Goal: Information Seeking & Learning: Learn about a topic

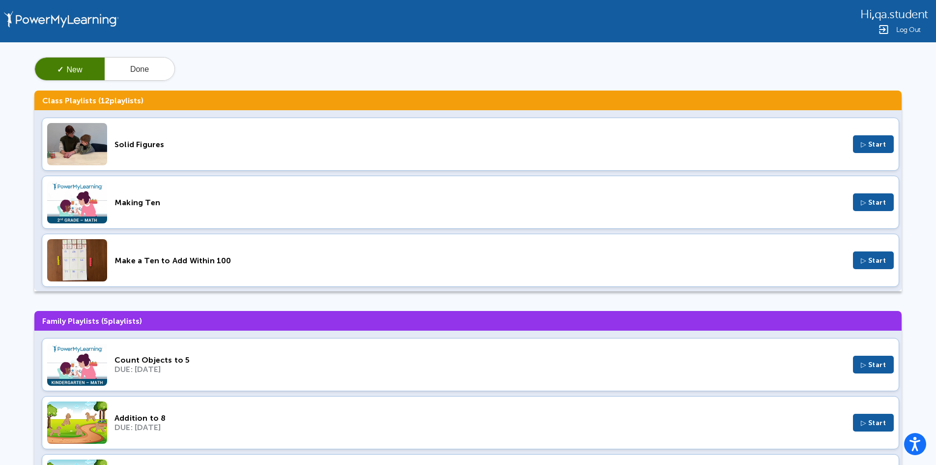
click at [492, 198] on div "Making Ten" at bounding box center [480, 202] width 731 height 9
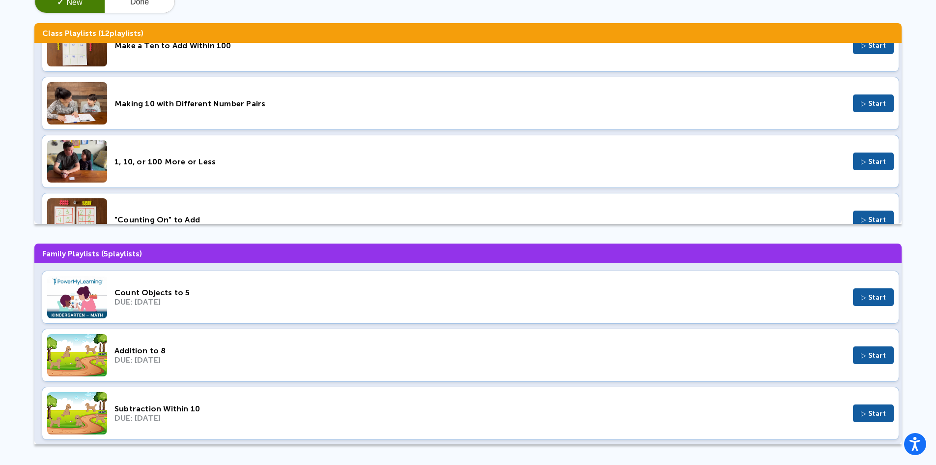
scroll to position [69, 0]
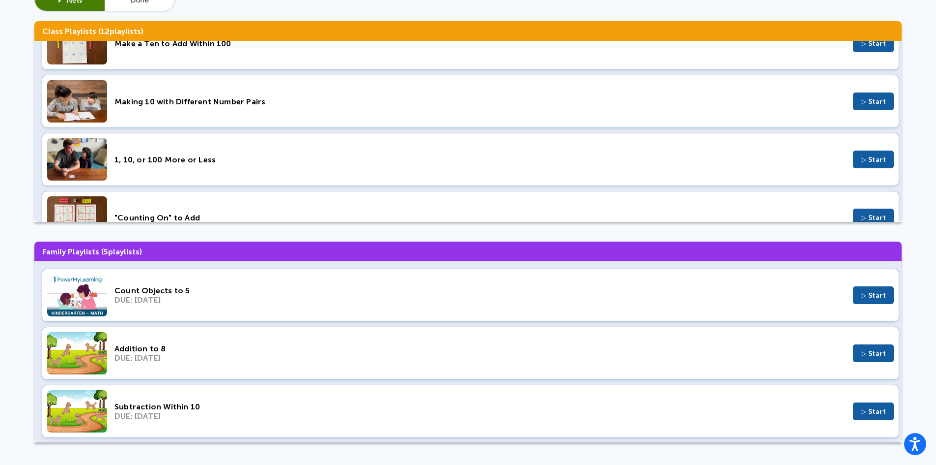
click at [282, 364] on div "Addition to 8 DUE: Aug 14, 2022 ▷ Start" at bounding box center [471, 352] width 858 height 53
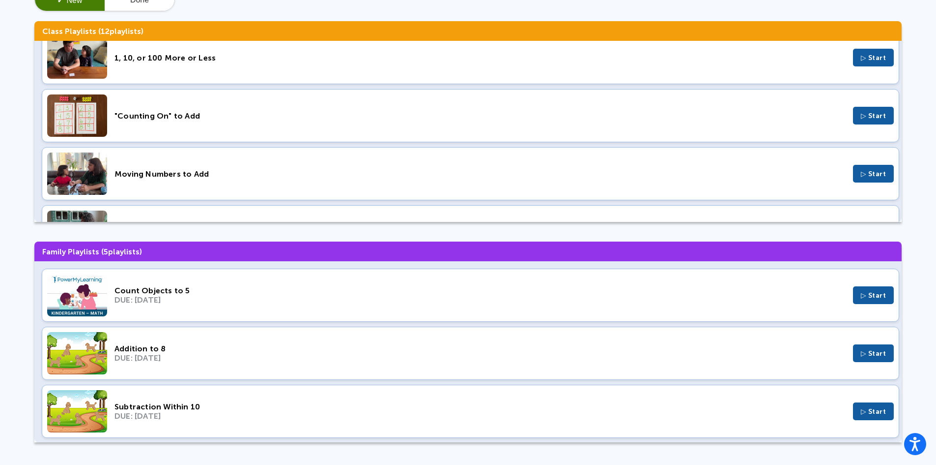
scroll to position [295, 0]
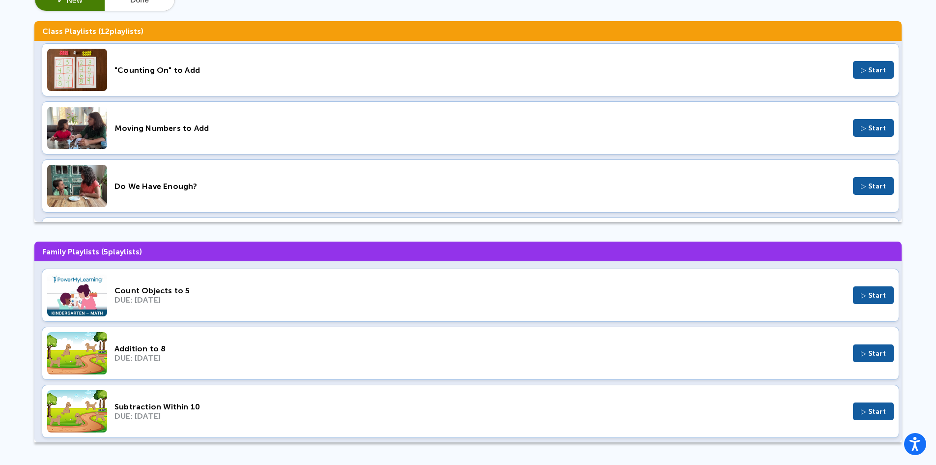
click at [327, 353] on div "DUE: Aug 14, 2022" at bounding box center [480, 357] width 731 height 9
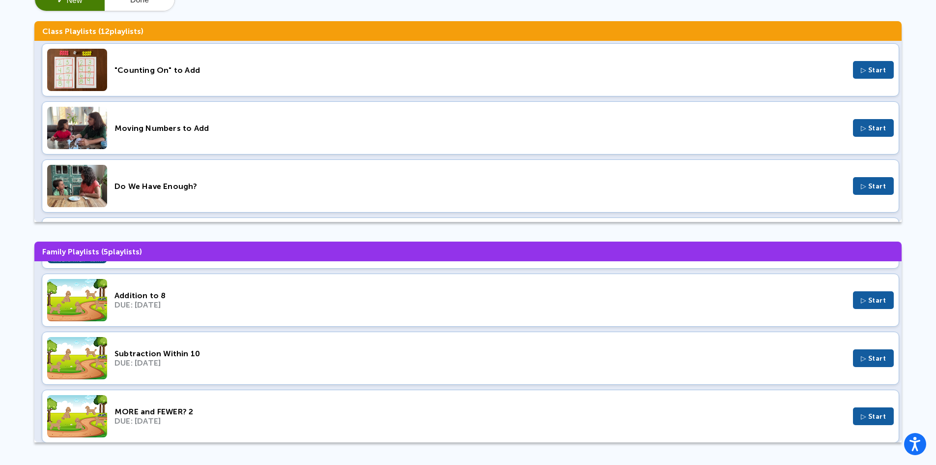
scroll to position [119, 0]
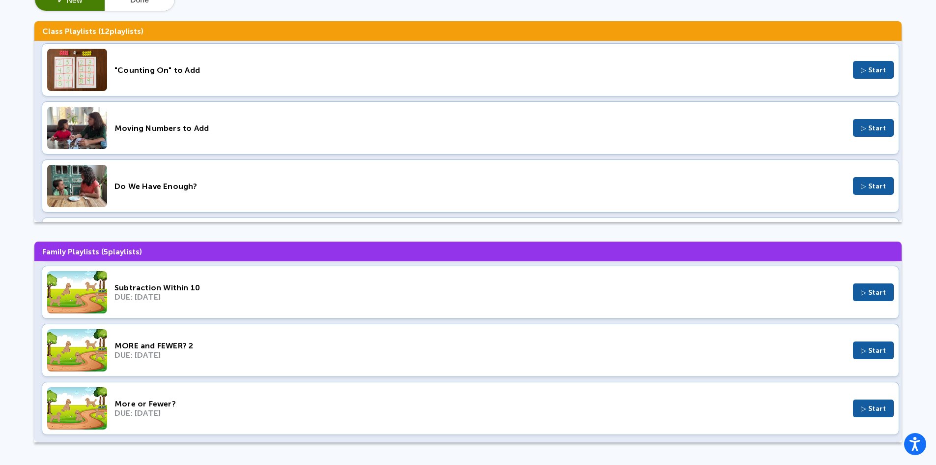
click at [361, 306] on div "Subtraction Within 10 DUE: Mar 27, 2022 ▷ Start" at bounding box center [471, 291] width 858 height 53
click at [320, 401] on div "More or Fewer?" at bounding box center [480, 403] width 731 height 9
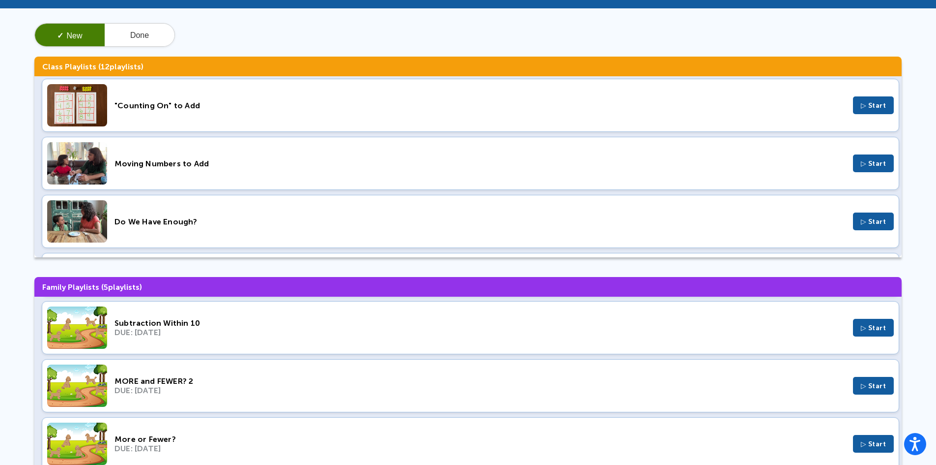
scroll to position [0, 0]
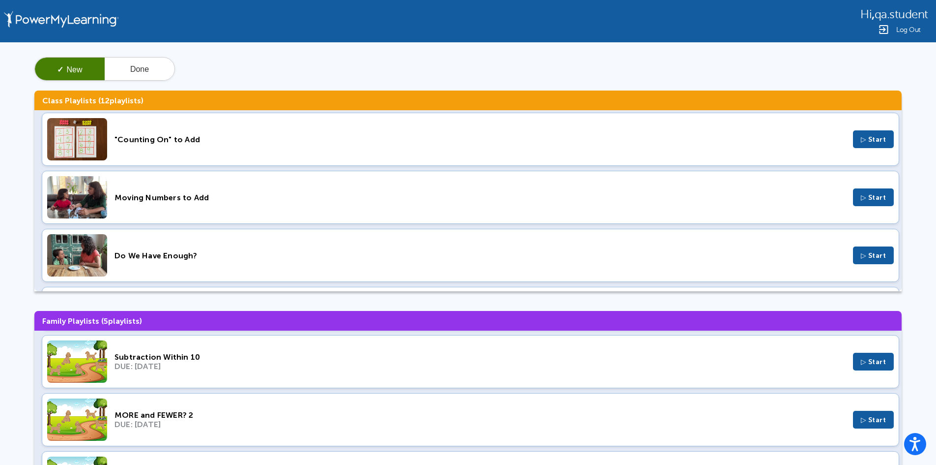
click at [419, 266] on div "Do We Have Enough? ▷ Start" at bounding box center [471, 255] width 858 height 53
click at [188, 147] on div ""Counting On" to Add ▷ Start" at bounding box center [471, 139] width 858 height 53
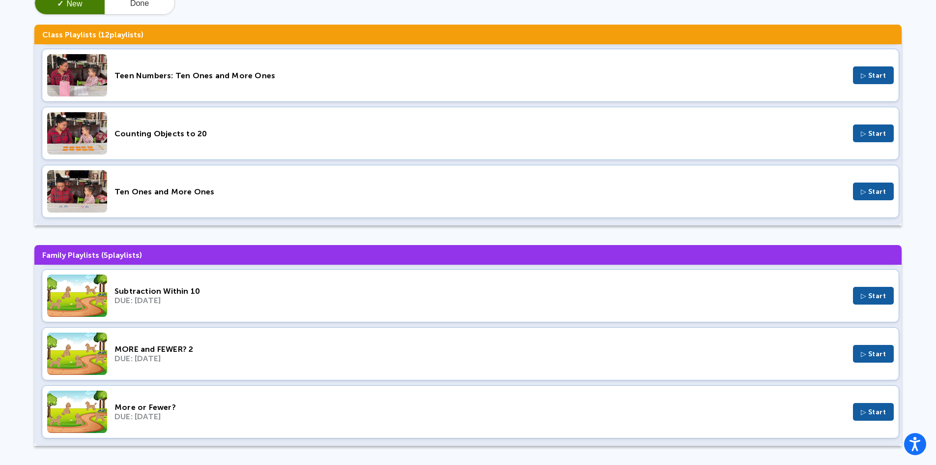
scroll to position [69, 0]
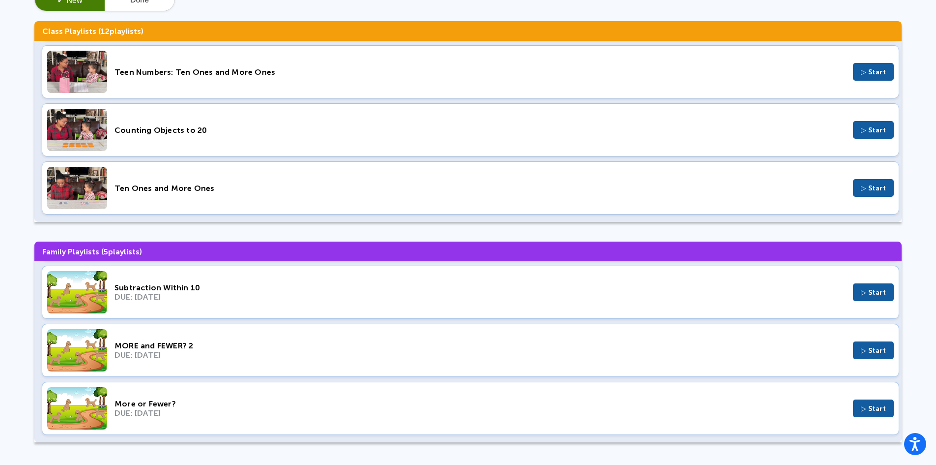
click at [161, 199] on div "Ten Ones and More Ones ▷ Start" at bounding box center [471, 187] width 858 height 53
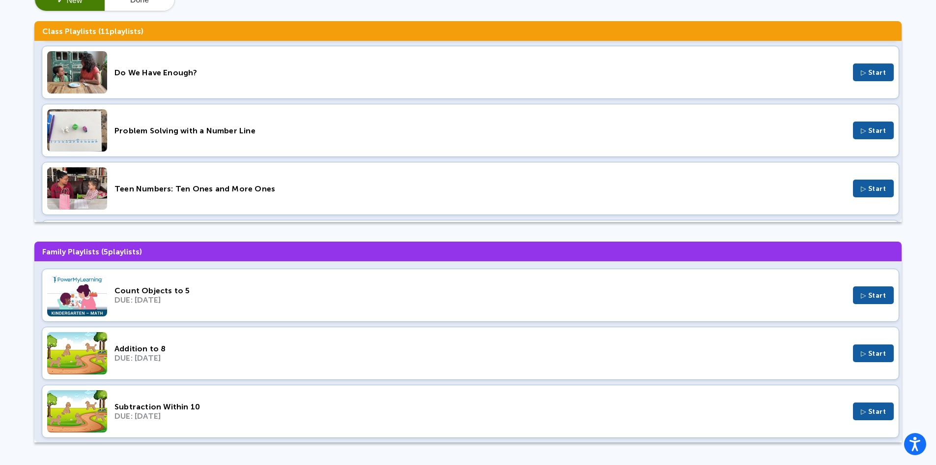
scroll to position [467, 0]
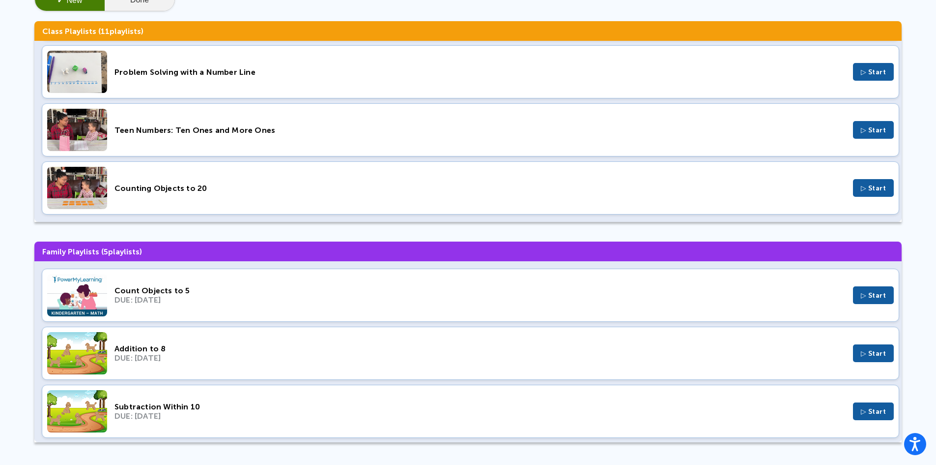
click at [147, 1] on button "Done" at bounding box center [140, 0] width 70 height 24
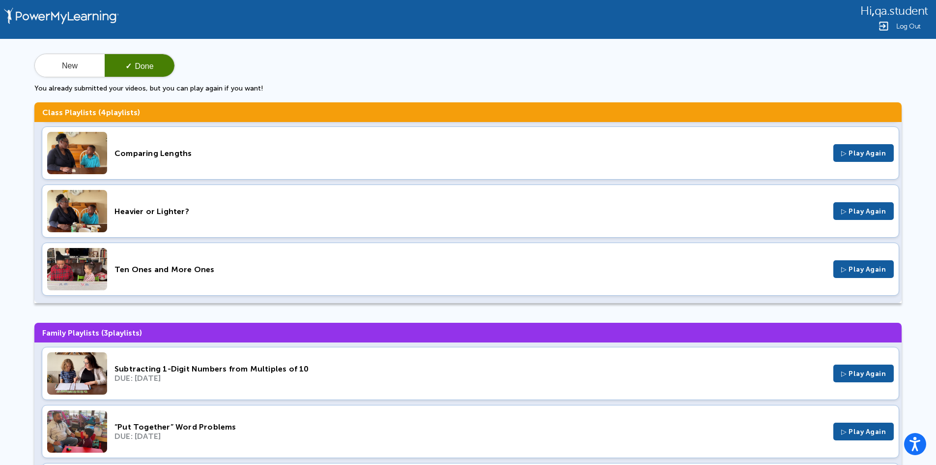
scroll to position [0, 0]
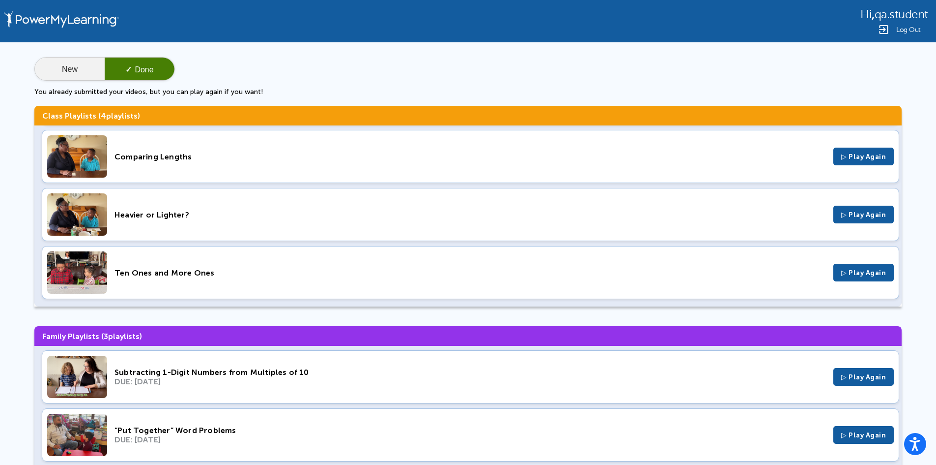
click at [67, 71] on button "New" at bounding box center [70, 70] width 70 height 24
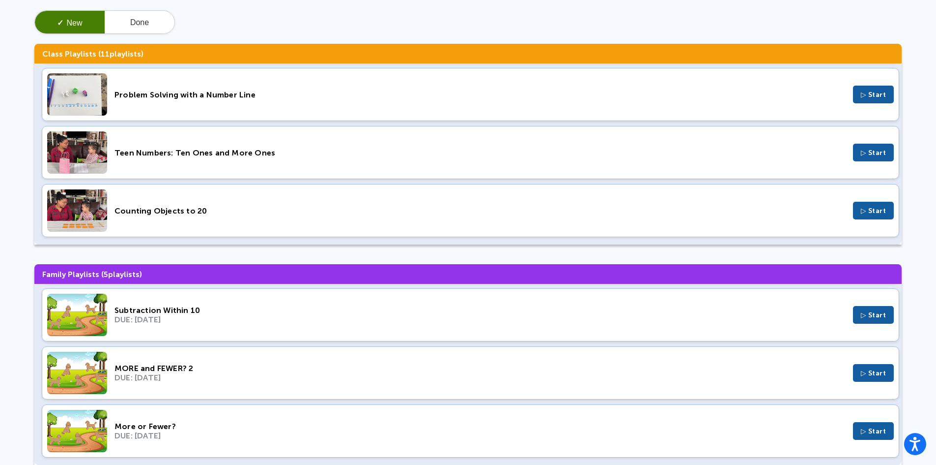
scroll to position [69, 0]
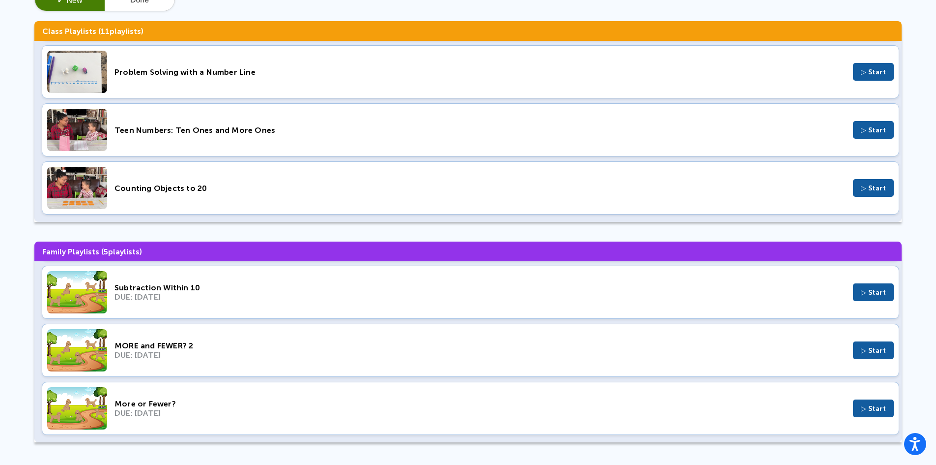
click at [866, 408] on span "▷ Start" at bounding box center [874, 408] width 26 height 8
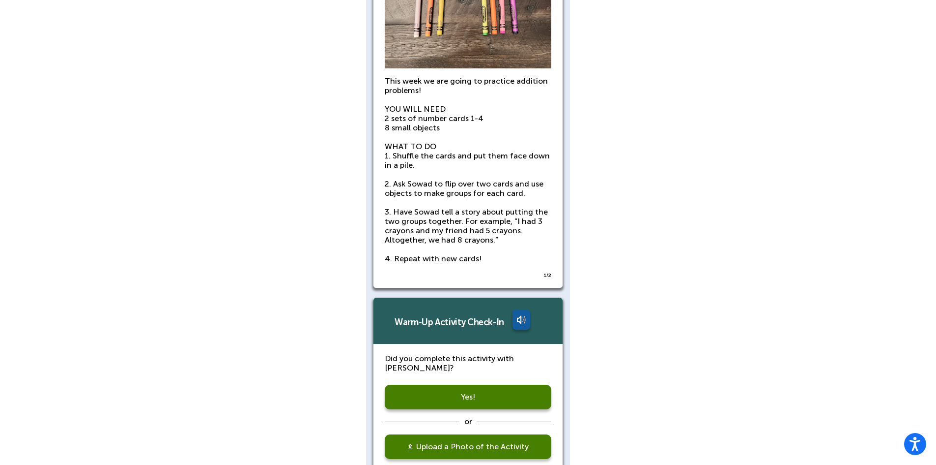
scroll to position [662, 0]
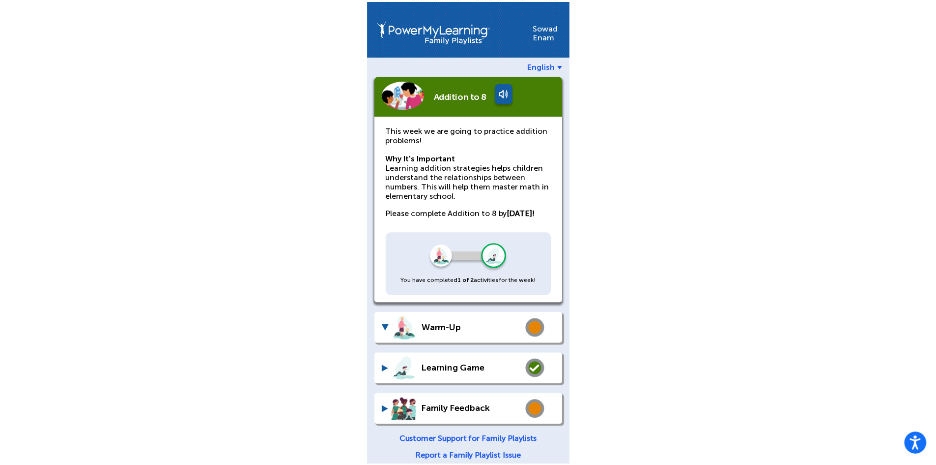
scroll to position [321, 0]
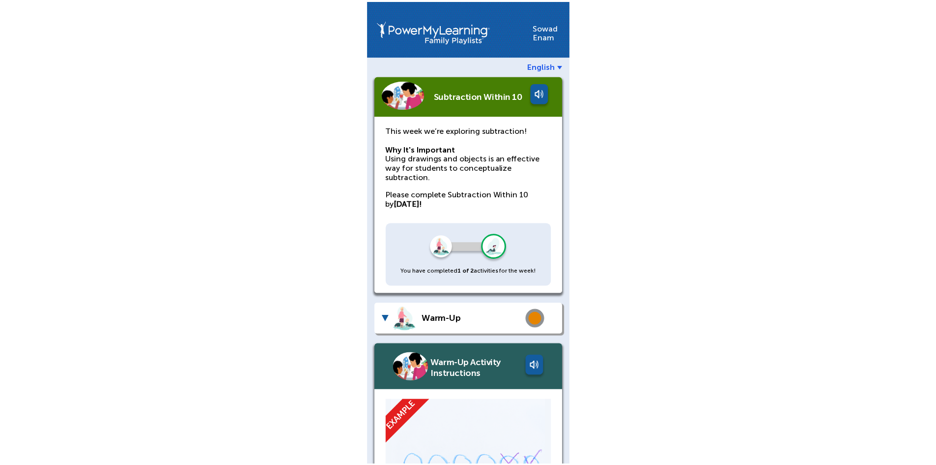
scroll to position [303, 0]
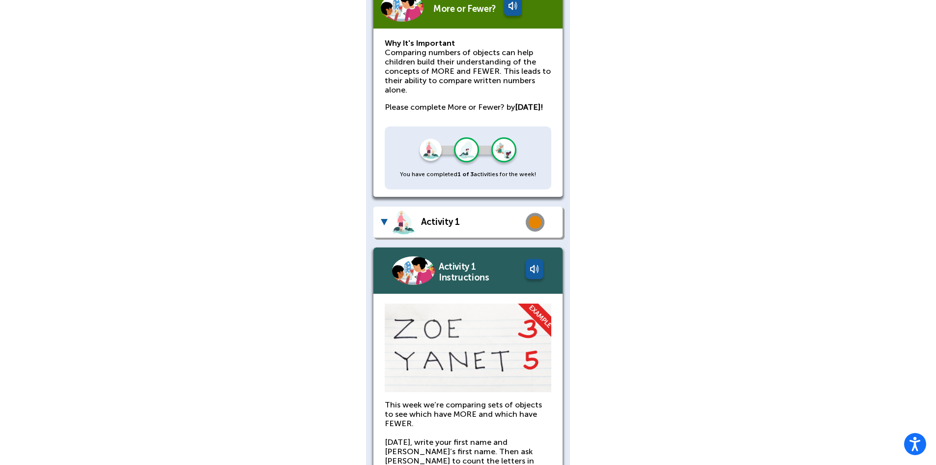
scroll to position [431, 0]
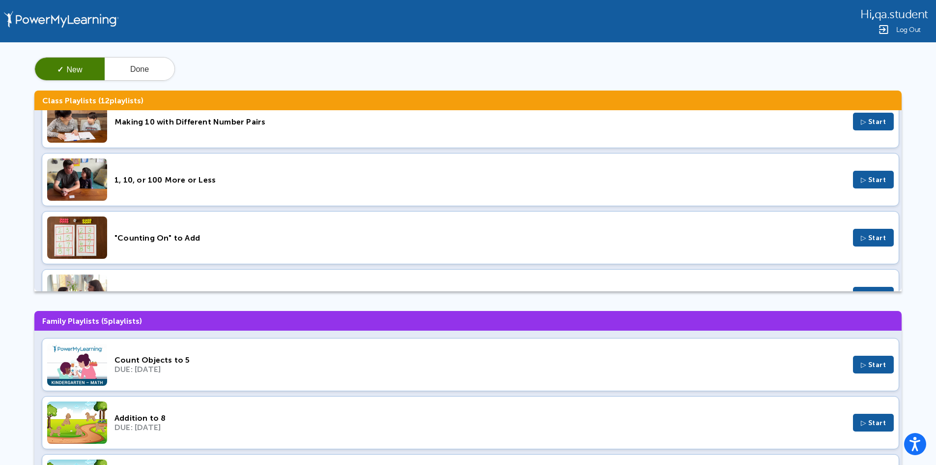
click at [92, 353] on img at bounding box center [77, 364] width 60 height 42
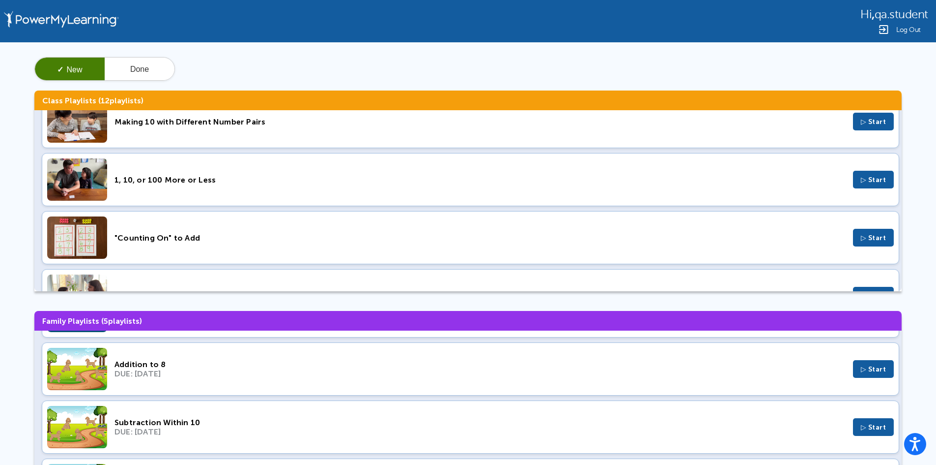
scroll to position [119, 0]
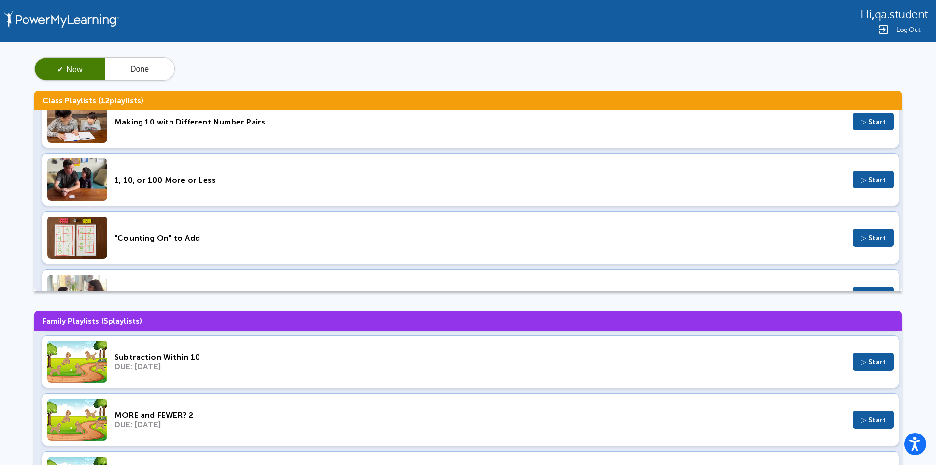
click at [159, 368] on div "DUE: Mar 27, 2022" at bounding box center [480, 365] width 731 height 9
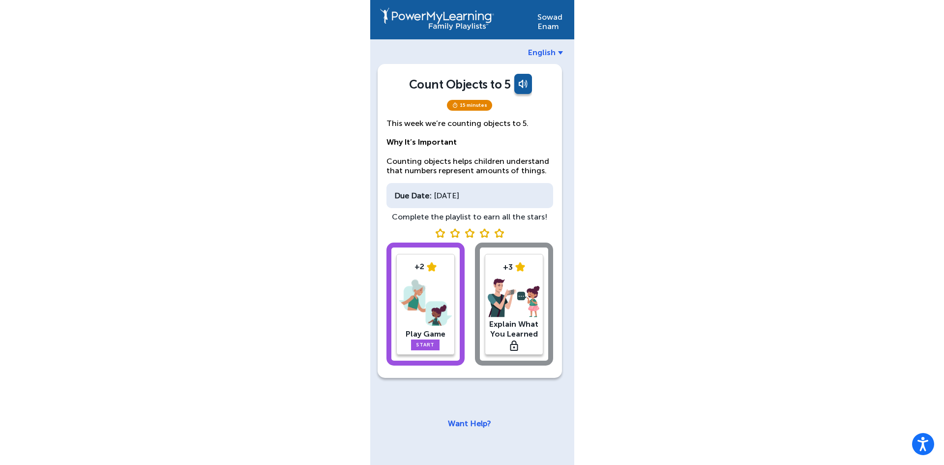
click at [417, 297] on img at bounding box center [425, 302] width 53 height 51
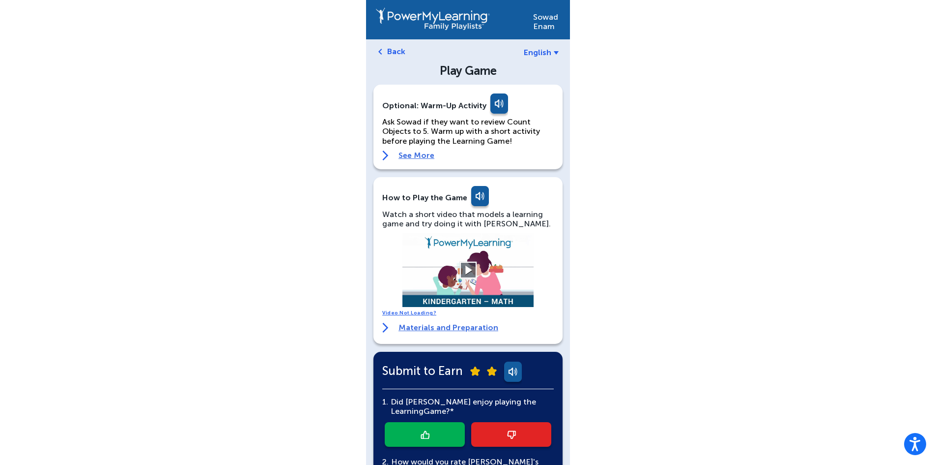
click at [468, 269] on button at bounding box center [468, 269] width 17 height 17
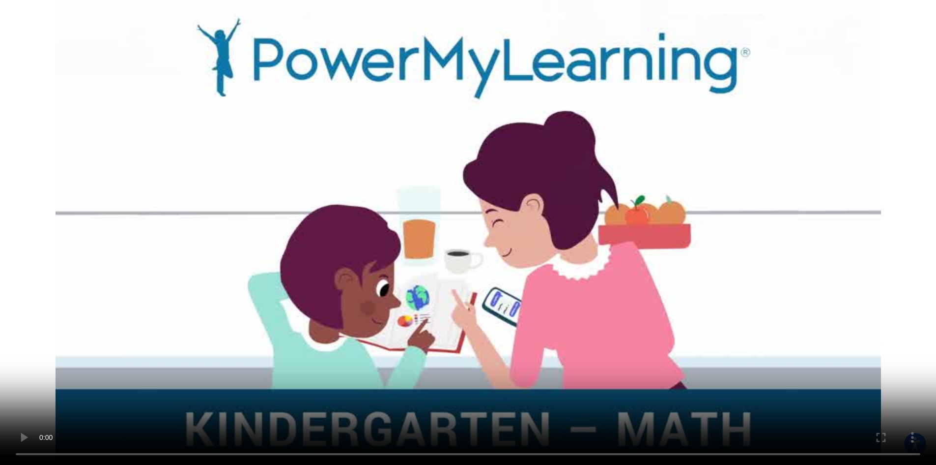
scroll to position [192, 0]
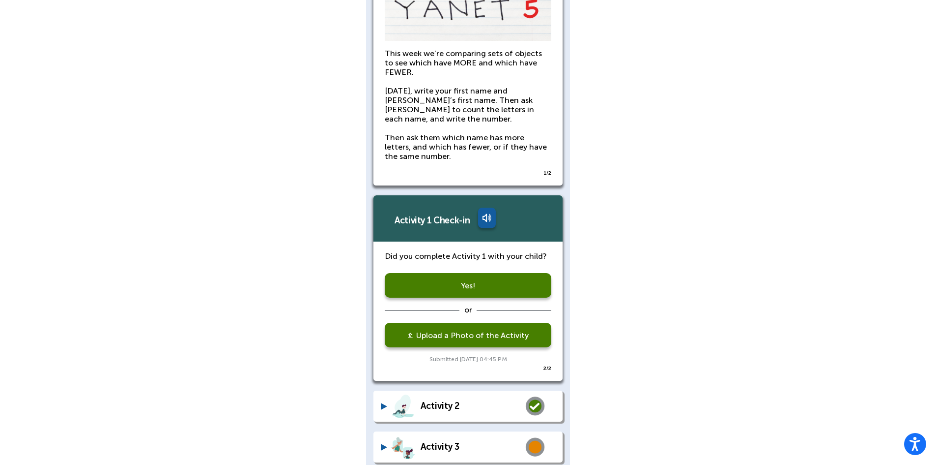
scroll to position [526, 0]
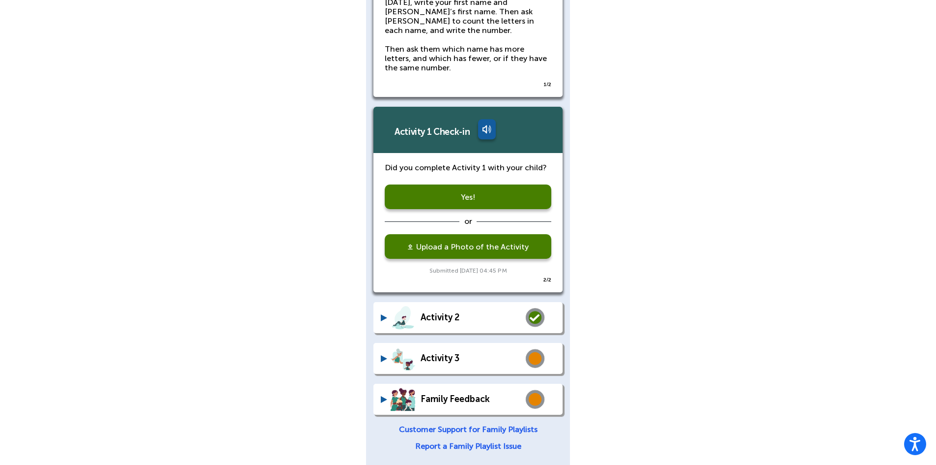
click at [451, 248] on link "Upload a Photo of the Activity" at bounding box center [468, 246] width 167 height 25
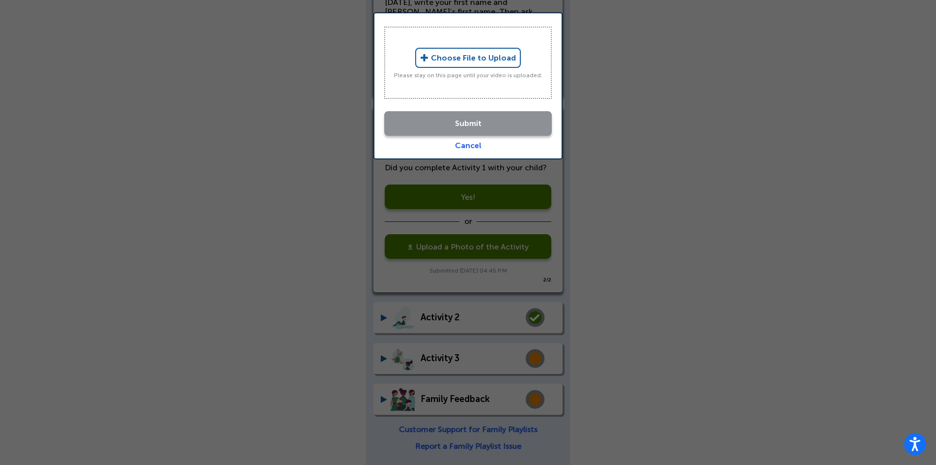
click at [461, 59] on link "Choose File to Upload" at bounding box center [468, 58] width 106 height 20
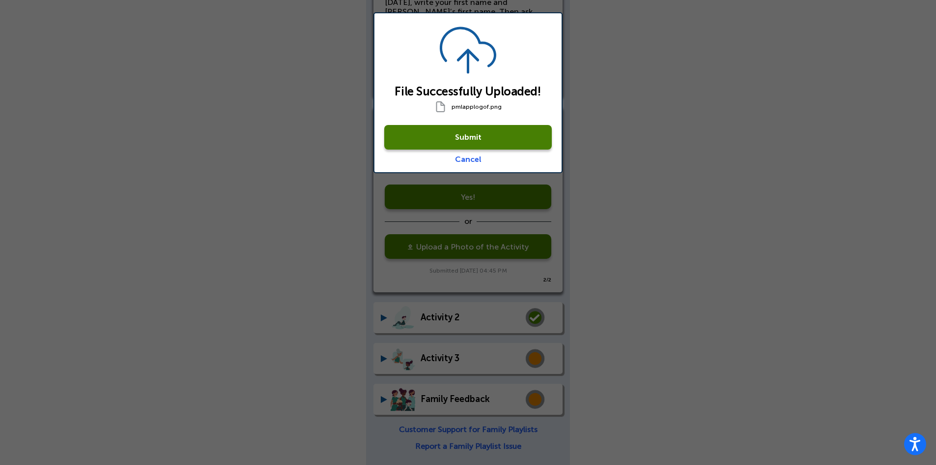
click at [486, 135] on link "Submit" at bounding box center [468, 137] width 168 height 25
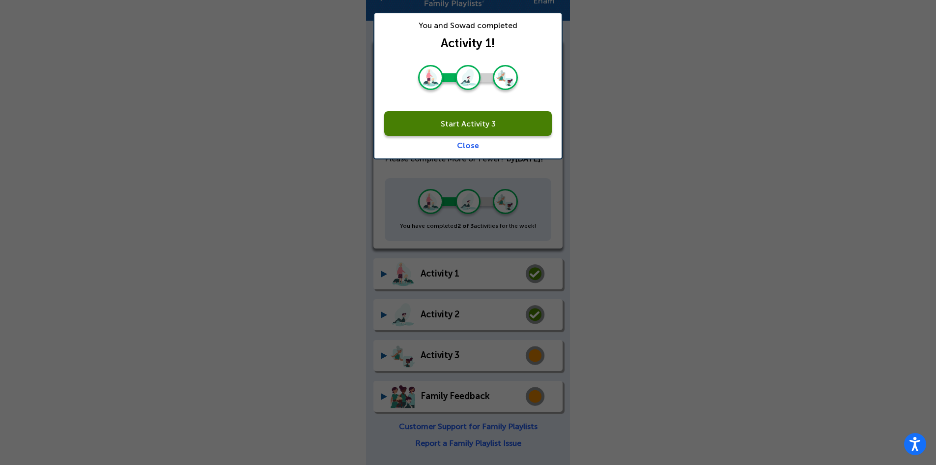
scroll to position [45, 0]
click at [488, 126] on link "Start Activity 3" at bounding box center [468, 123] width 168 height 25
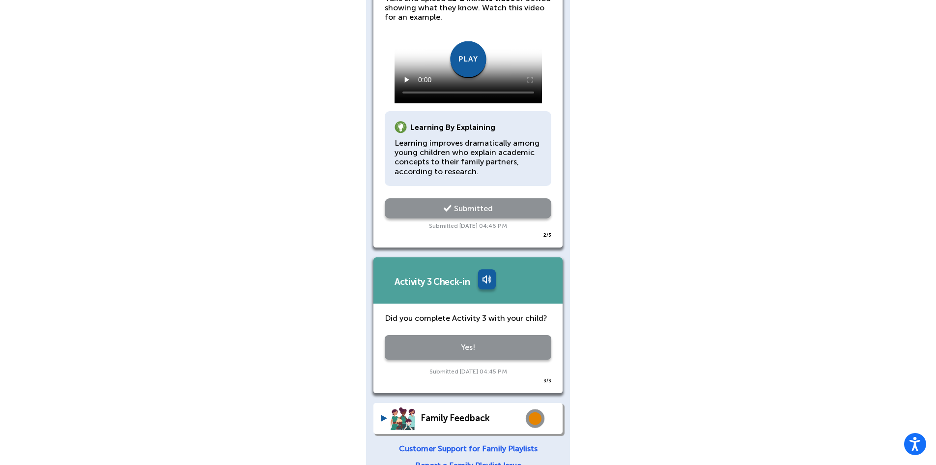
scroll to position [1014, 0]
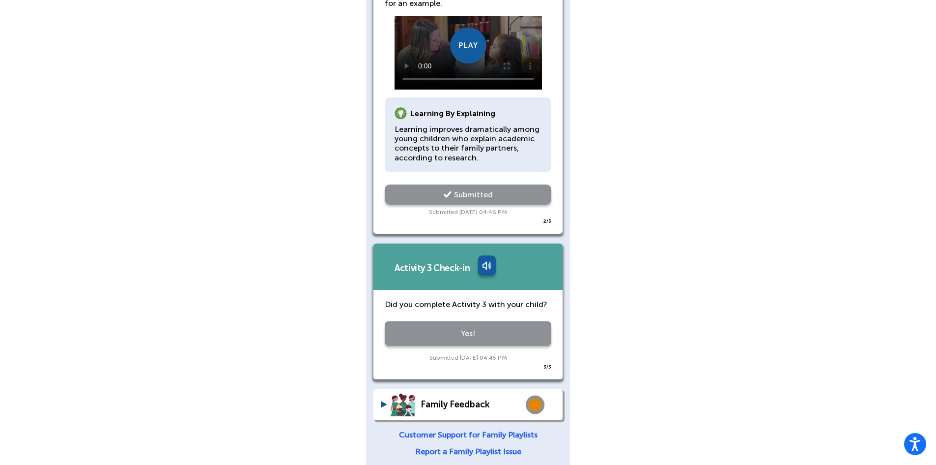
click at [459, 400] on div "Family Feedback" at bounding box center [471, 404] width 100 height 9
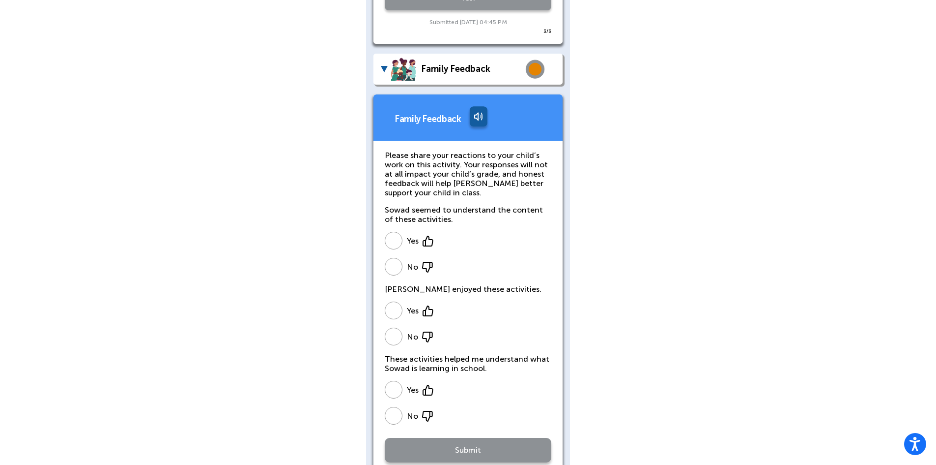
scroll to position [1358, 0]
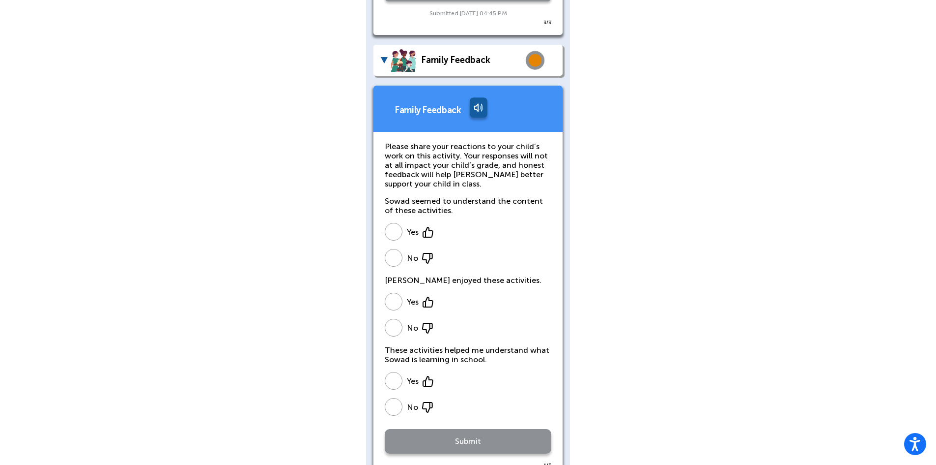
drag, startPoint x: 404, startPoint y: 224, endPoint x: 399, endPoint y: 243, distance: 20.2
click at [403, 224] on label "Yes" at bounding box center [468, 232] width 167 height 19
click at [401, 293] on span at bounding box center [394, 301] width 18 height 18
click at [398, 372] on span at bounding box center [394, 381] width 18 height 18
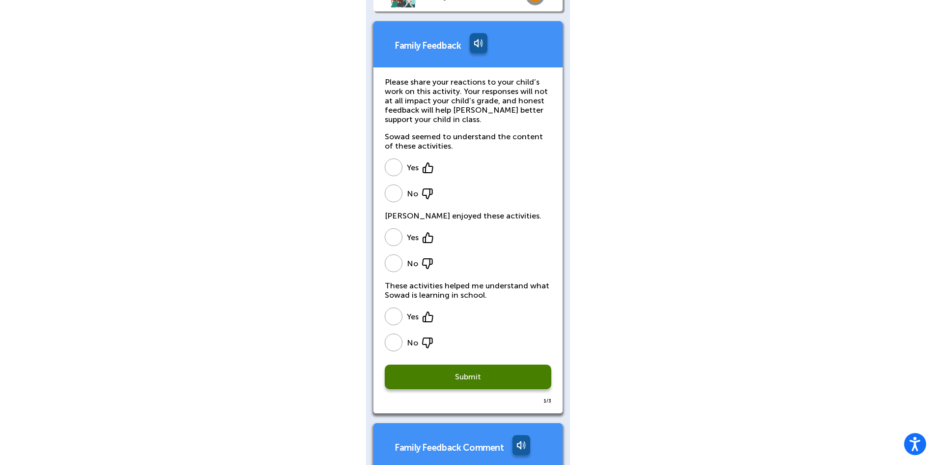
scroll to position [1603, 0]
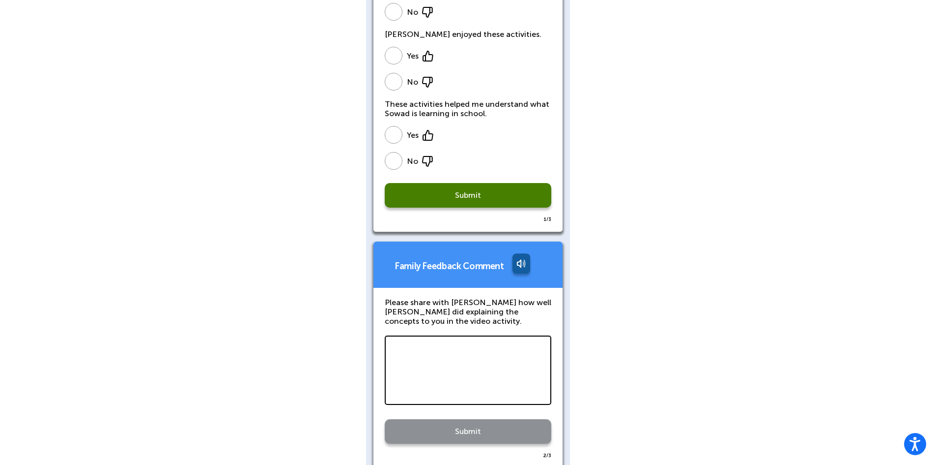
click at [453, 191] on link "Submit" at bounding box center [468, 195] width 167 height 25
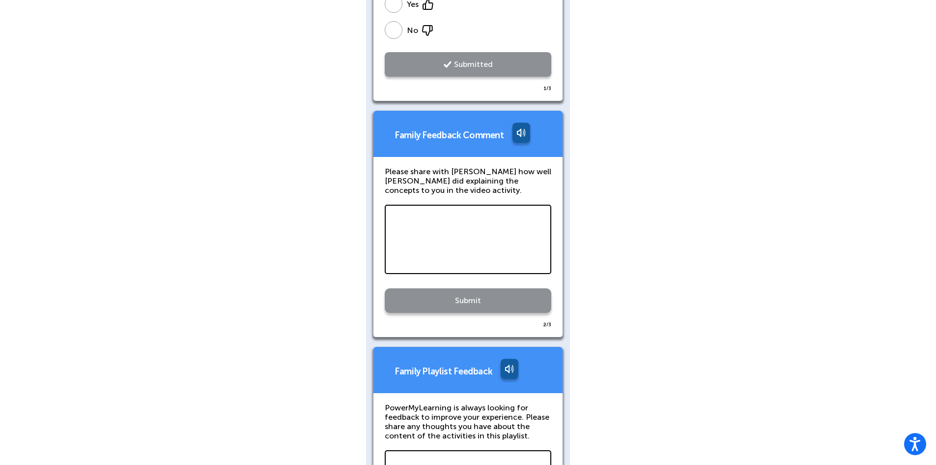
scroll to position [1751, 0]
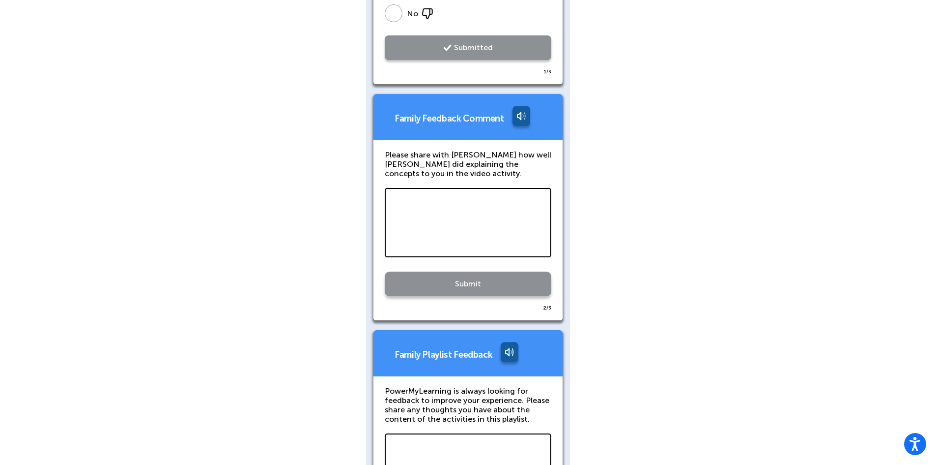
click at [474, 225] on textarea at bounding box center [468, 222] width 167 height 69
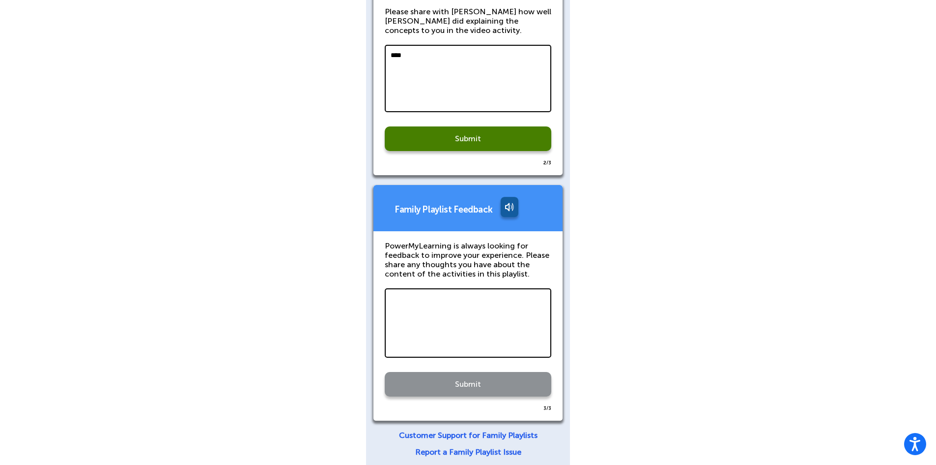
scroll to position [1894, 0]
type textarea "****"
click at [481, 291] on textarea at bounding box center [468, 322] width 167 height 69
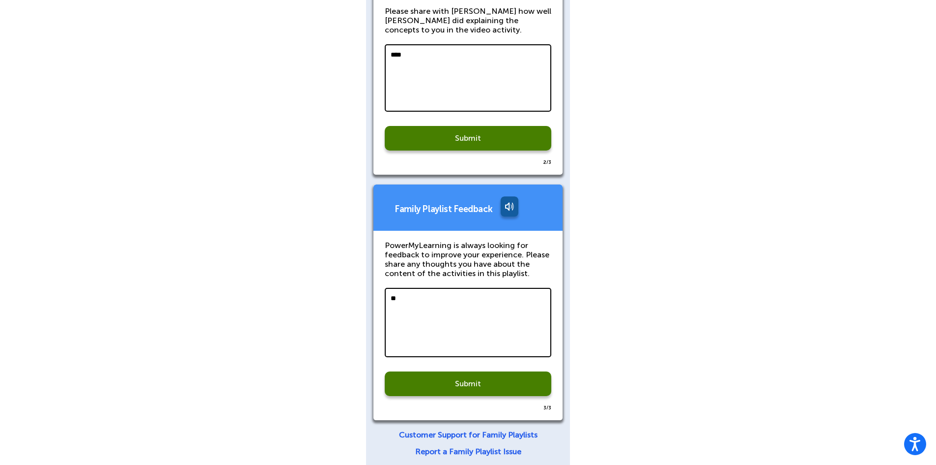
scroll to position [1892, 0]
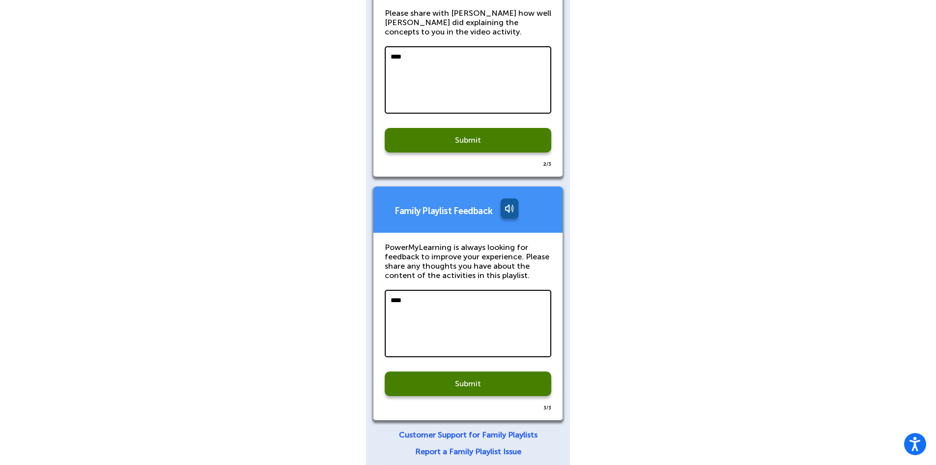
type textarea "****"
click at [469, 131] on link "Submit" at bounding box center [468, 140] width 167 height 25
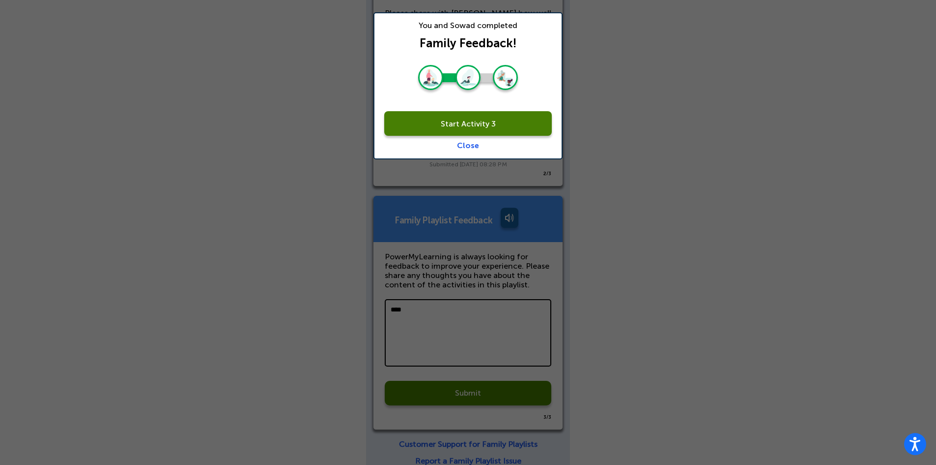
click at [465, 123] on link "Start Activity 3" at bounding box center [468, 123] width 168 height 25
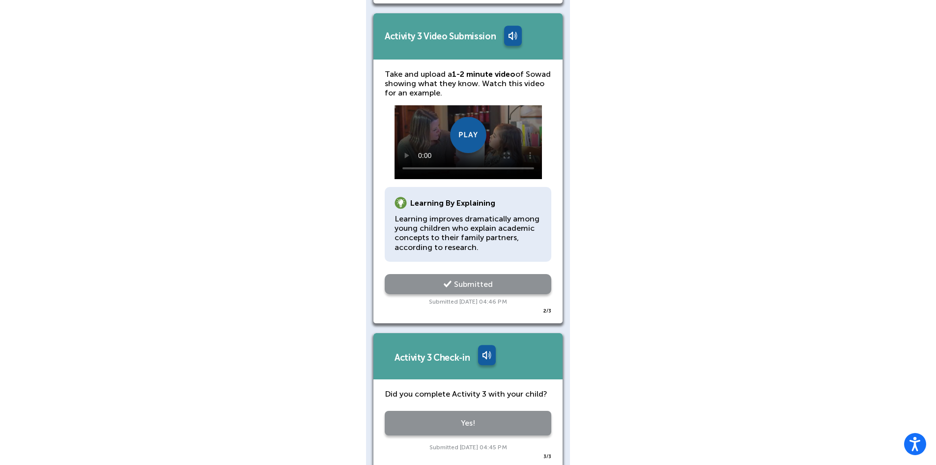
scroll to position [1014, 0]
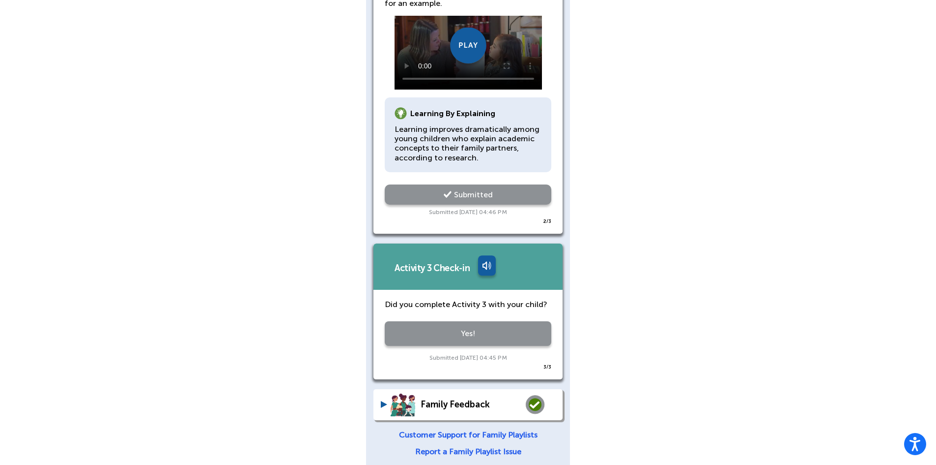
click at [474, 406] on div "Family Feedback" at bounding box center [462, 404] width 163 height 26
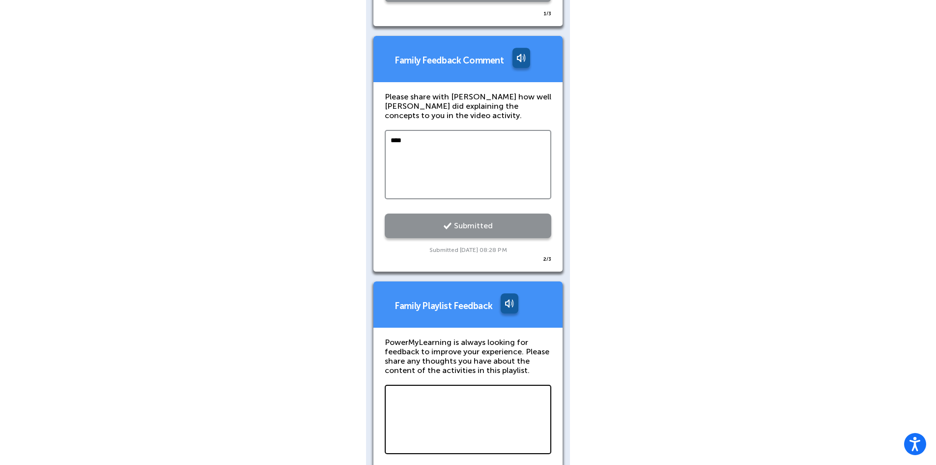
scroll to position [1906, 0]
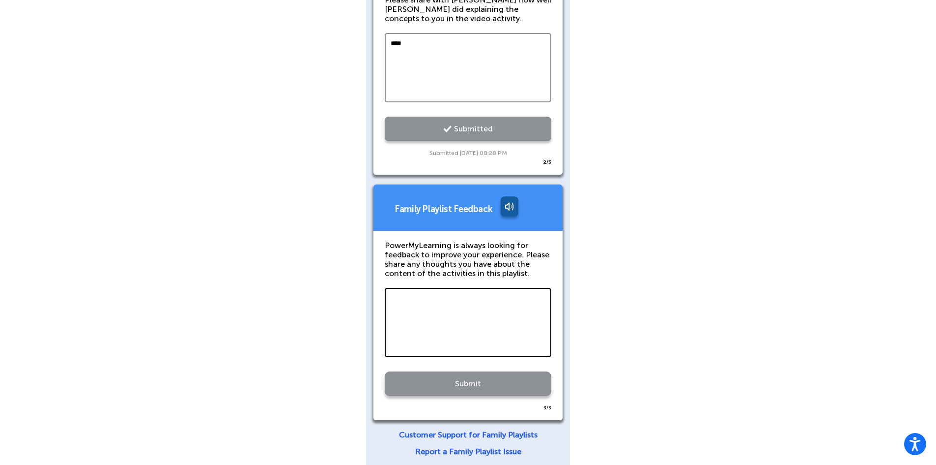
click at [445, 319] on textarea at bounding box center [468, 322] width 167 height 69
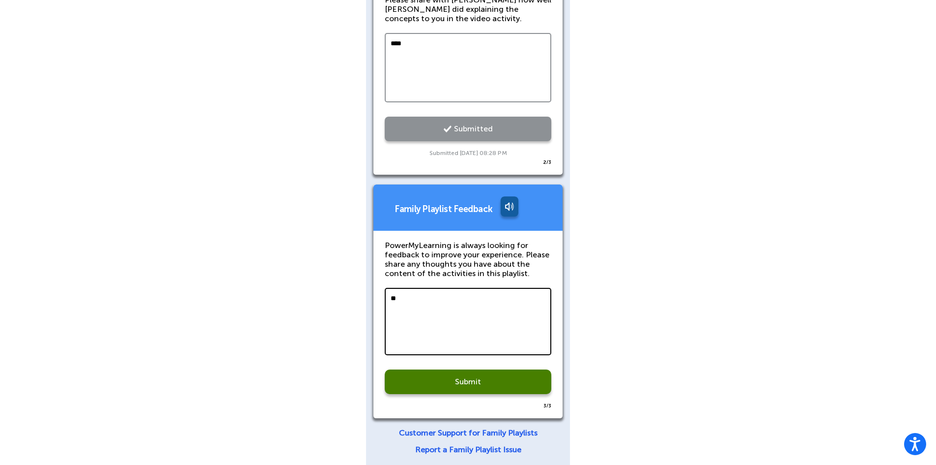
scroll to position [1904, 0]
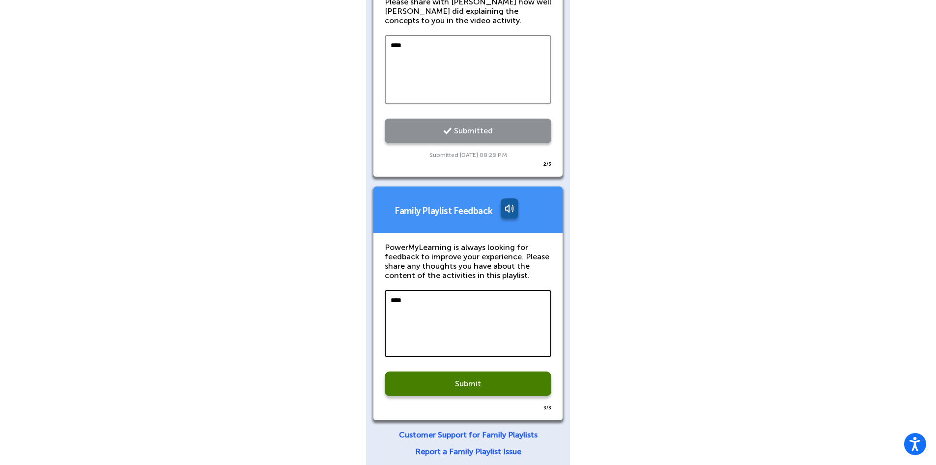
type textarea "****"
click at [494, 373] on link "Submit" at bounding box center [468, 383] width 167 height 25
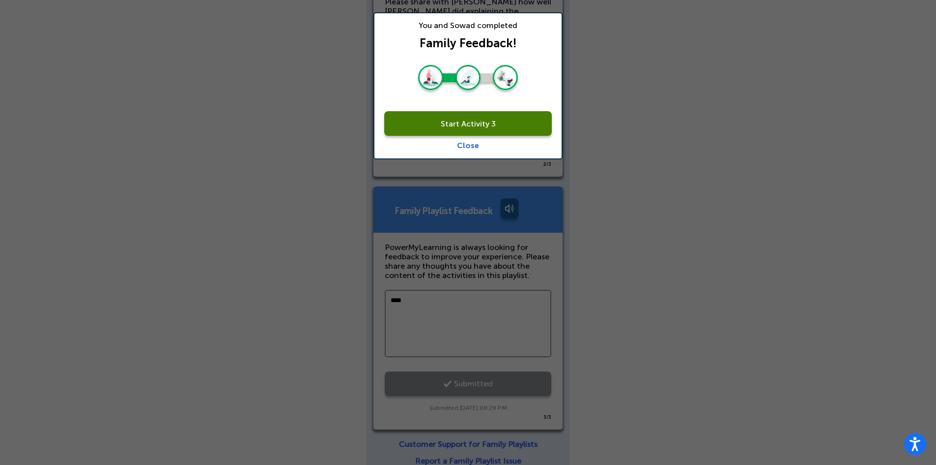
click at [448, 131] on link "Start Activity 3" at bounding box center [468, 123] width 168 height 25
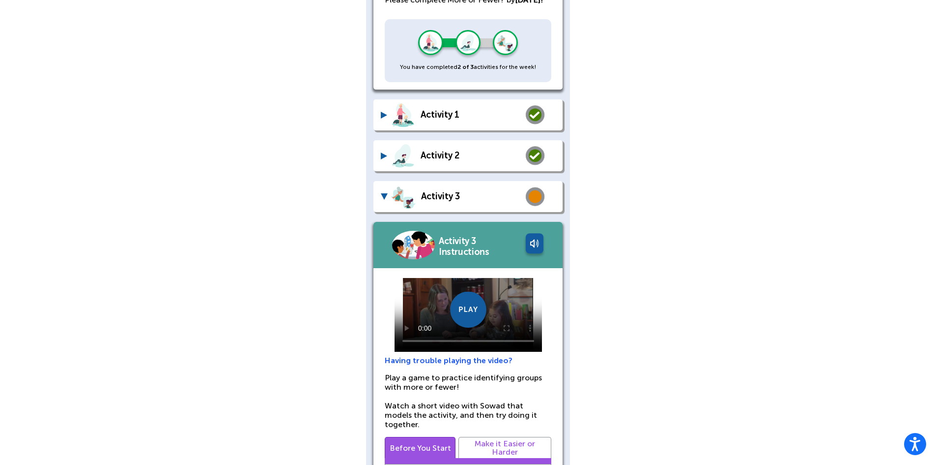
scroll to position [197, 0]
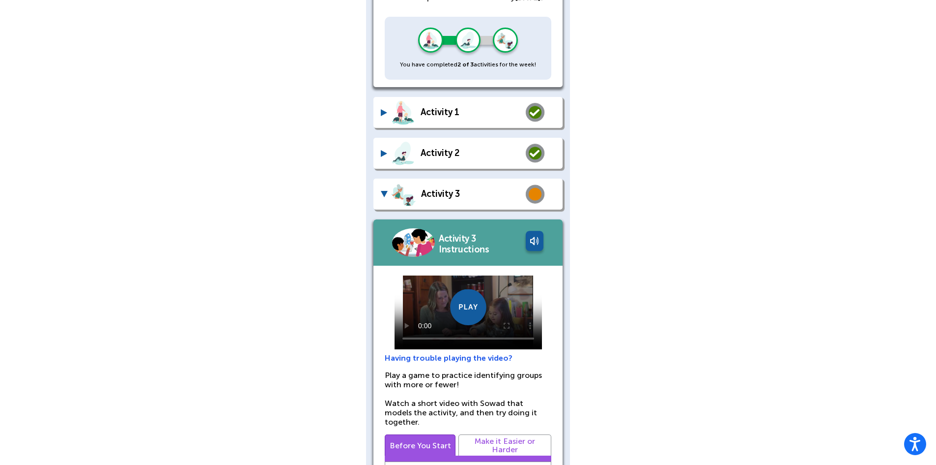
click at [463, 322] on img at bounding box center [468, 309] width 39 height 40
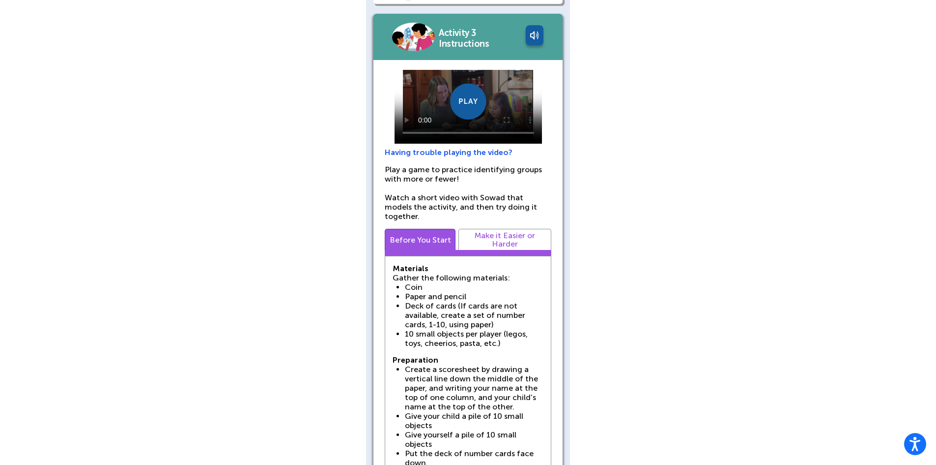
scroll to position [375, 0]
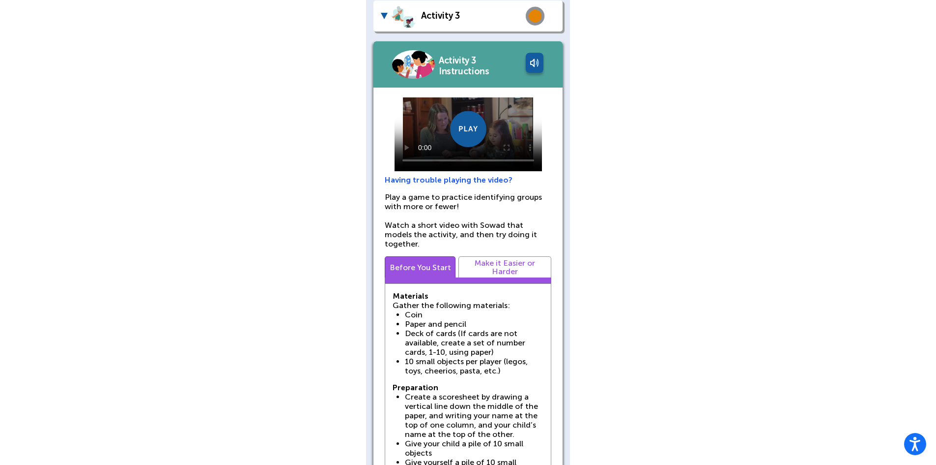
click at [275, 115] on div "Sowad Enam English More or Fewer? Why It's Important Comparing numbers of objec…" at bounding box center [468, 368] width 936 height 1486
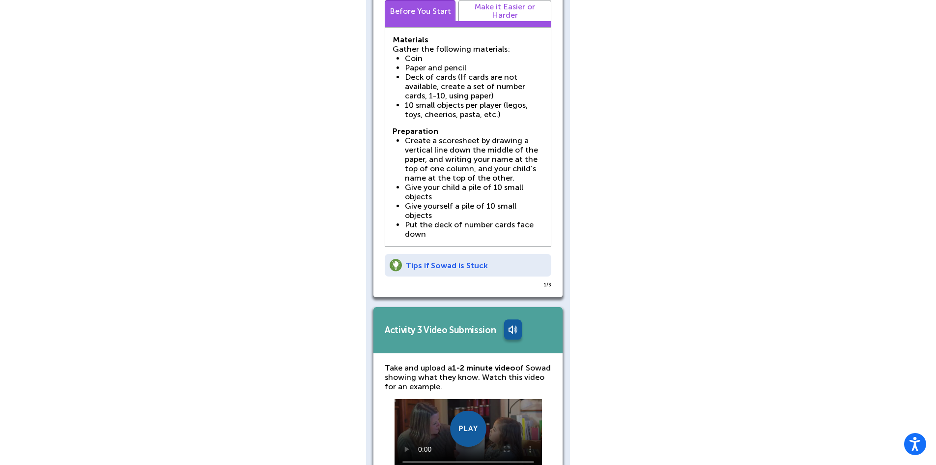
scroll to position [719, 0]
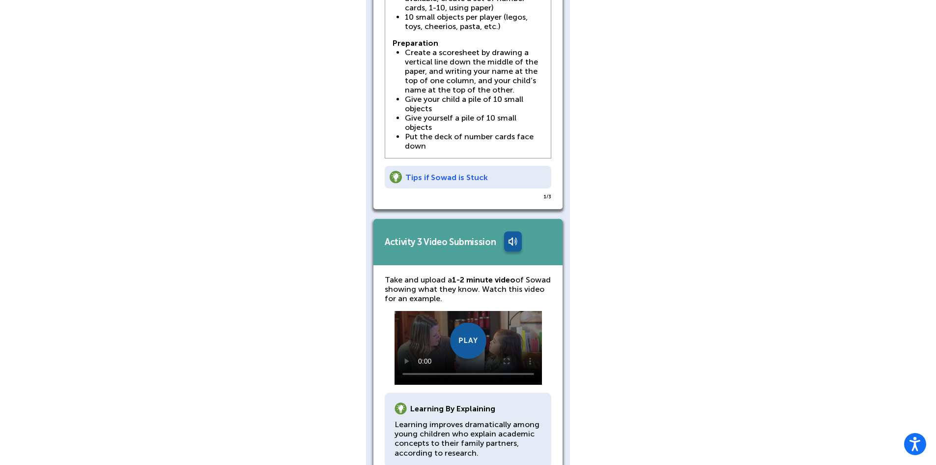
click at [453, 173] on span "Tips if Sowad is Stuck" at bounding box center [447, 177] width 83 height 9
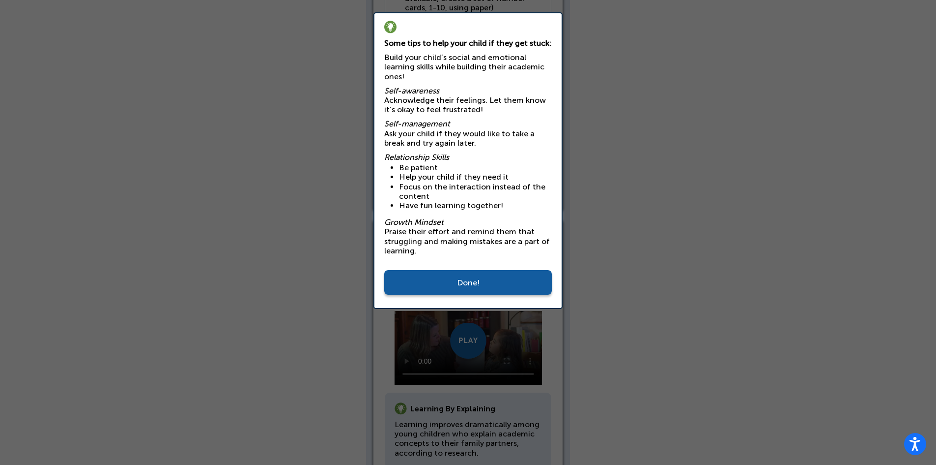
drag, startPoint x: 463, startPoint y: 284, endPoint x: 459, endPoint y: 265, distance: 18.6
click at [462, 284] on span "Done!" at bounding box center [468, 282] width 23 height 9
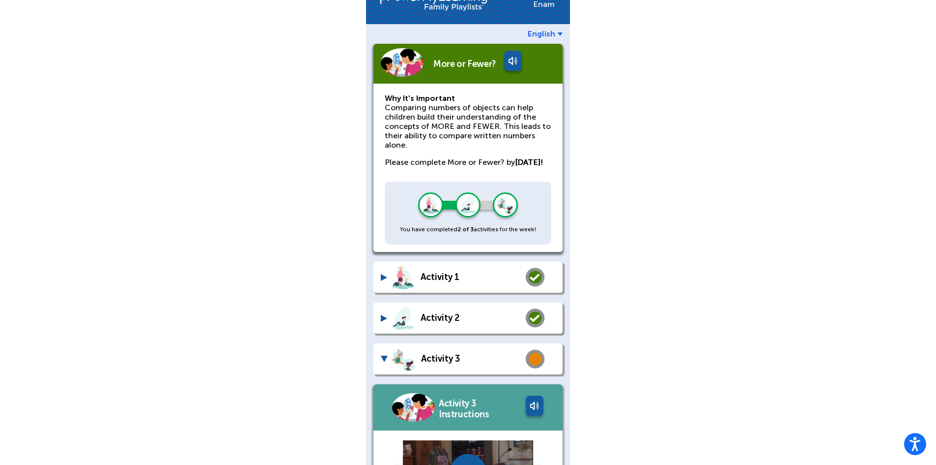
scroll to position [30, 0]
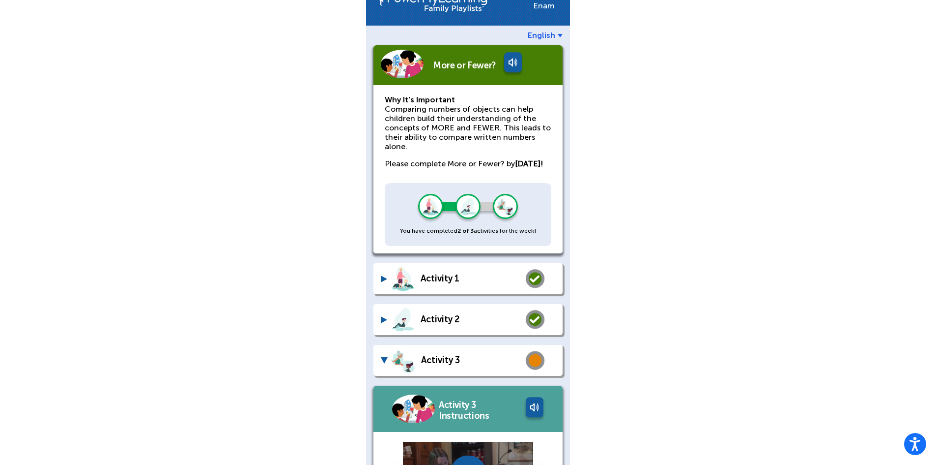
click at [384, 373] on div "Activity 3" at bounding box center [462, 360] width 163 height 26
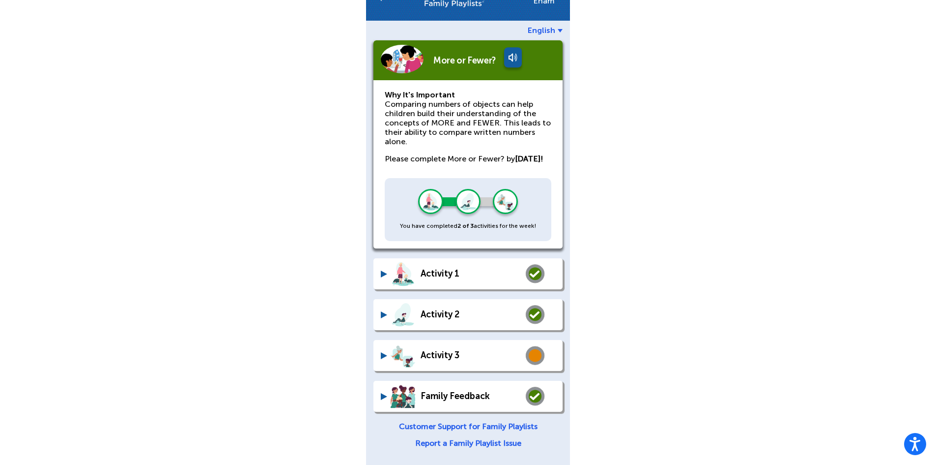
scroll to position [45, 0]
click at [383, 315] on div at bounding box center [384, 314] width 6 height 7
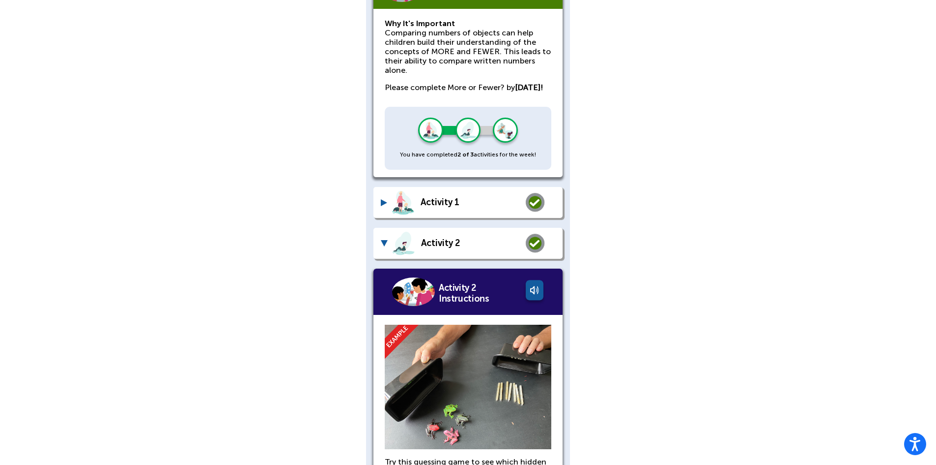
scroll to position [106, 0]
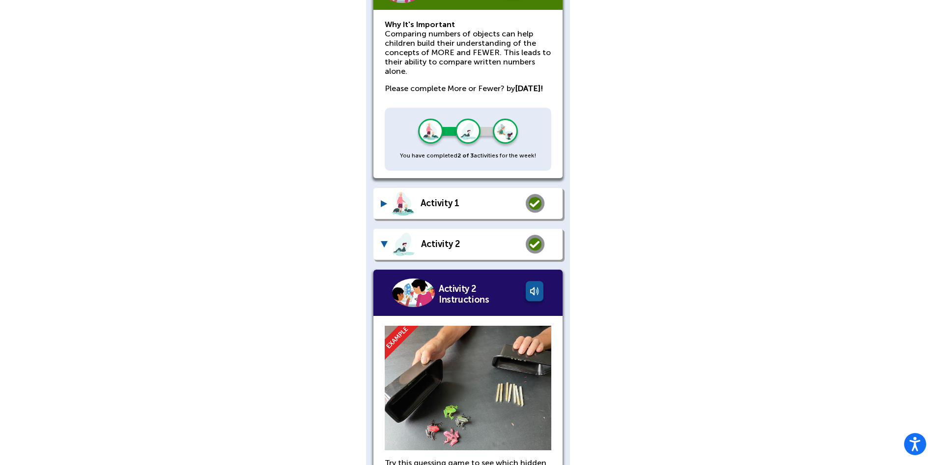
click at [382, 247] on div at bounding box center [384, 244] width 7 height 6
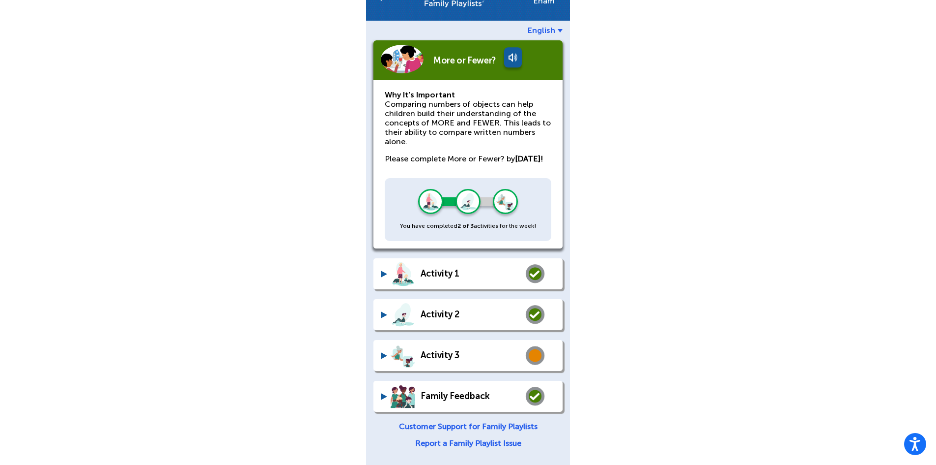
scroll to position [45, 0]
click at [382, 353] on div at bounding box center [384, 355] width 6 height 7
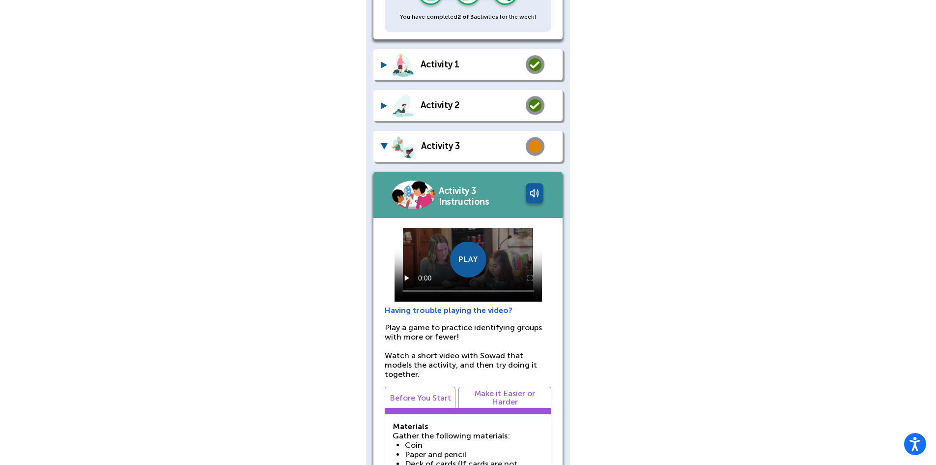
scroll to position [253, 0]
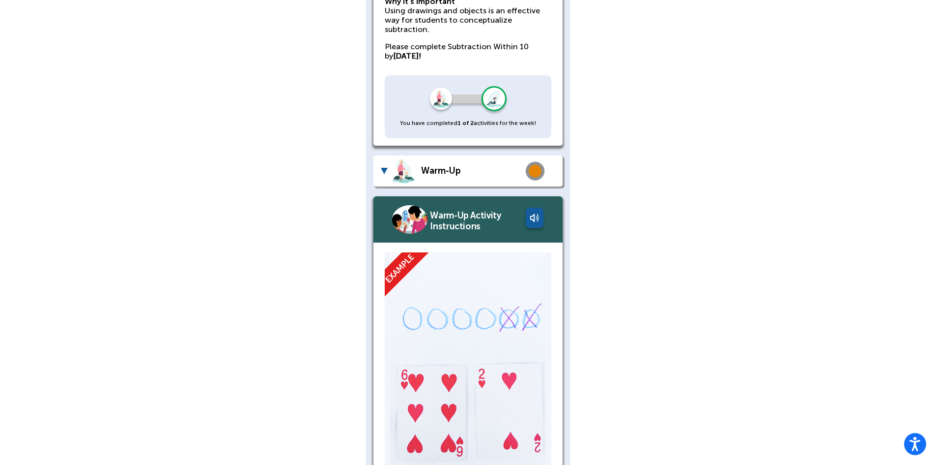
drag, startPoint x: 387, startPoint y: 184, endPoint x: 385, endPoint y: 177, distance: 6.8
click at [386, 181] on div "Warm-Up" at bounding box center [468, 170] width 189 height 31
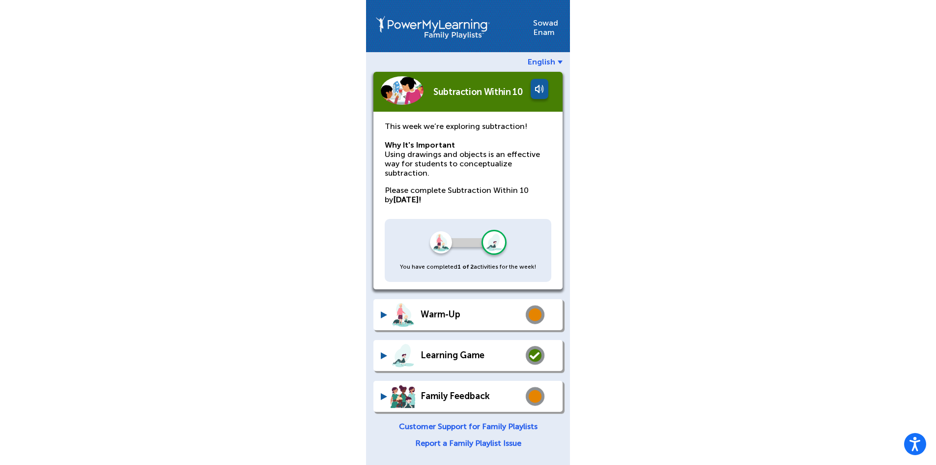
click at [295, 361] on div "Sowad Enam English Subtraction Within 10 This week we’re exploring subtraction!…" at bounding box center [468, 230] width 936 height 468
click at [380, 395] on div "Family Feedback" at bounding box center [468, 395] width 189 height 31
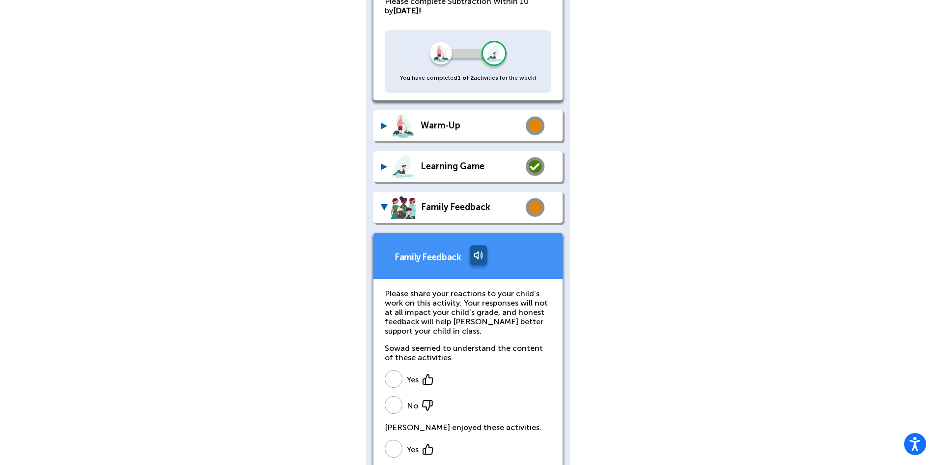
scroll to position [246, 0]
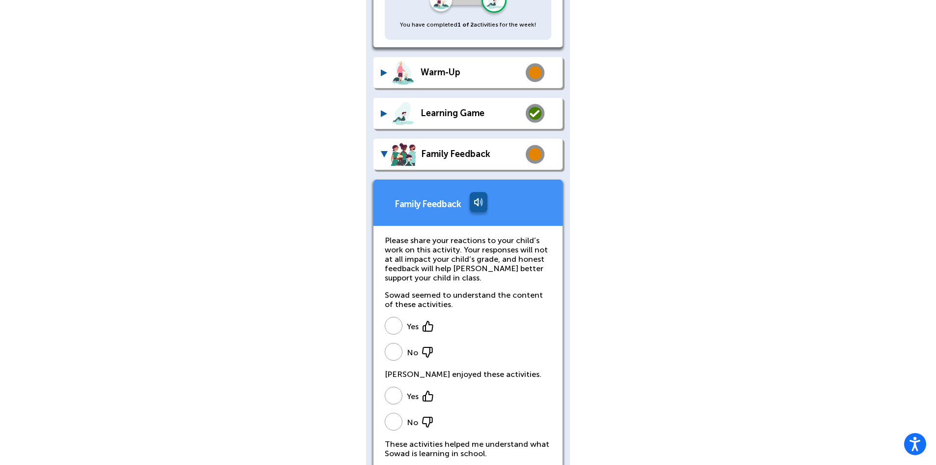
click at [399, 327] on span at bounding box center [394, 326] width 18 height 18
click at [394, 395] on span at bounding box center [394, 395] width 18 height 18
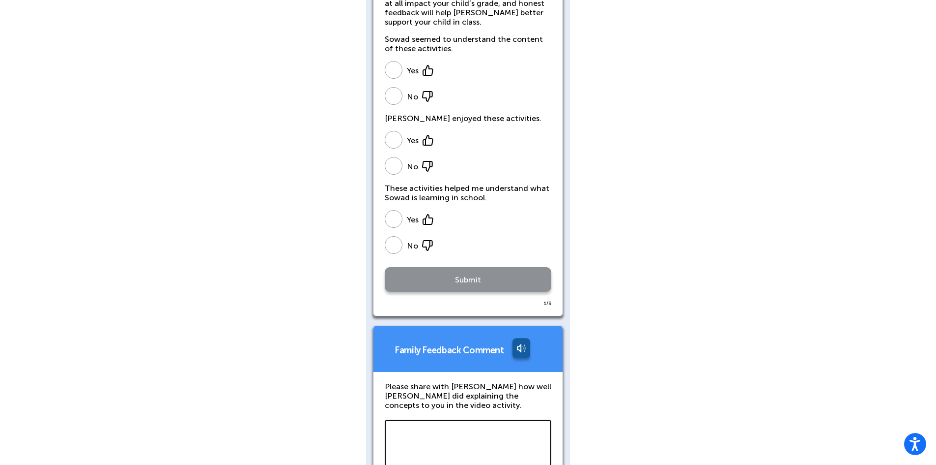
scroll to position [541, 0]
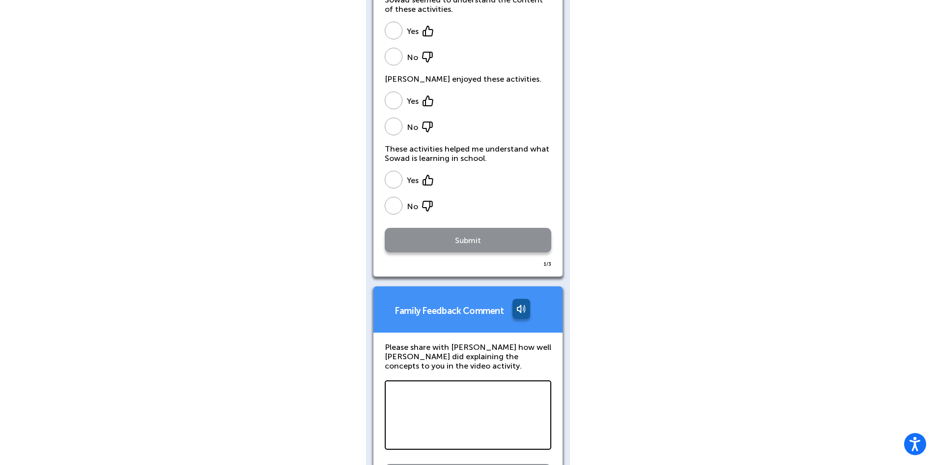
drag, startPoint x: 395, startPoint y: 173, endPoint x: 428, endPoint y: 335, distance: 165.5
click at [395, 175] on span at bounding box center [394, 180] width 18 height 18
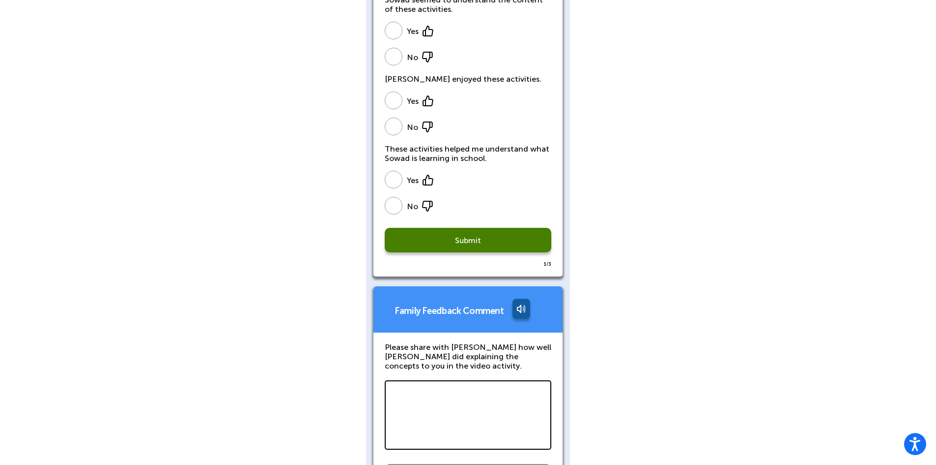
click at [447, 393] on textarea at bounding box center [468, 414] width 167 height 69
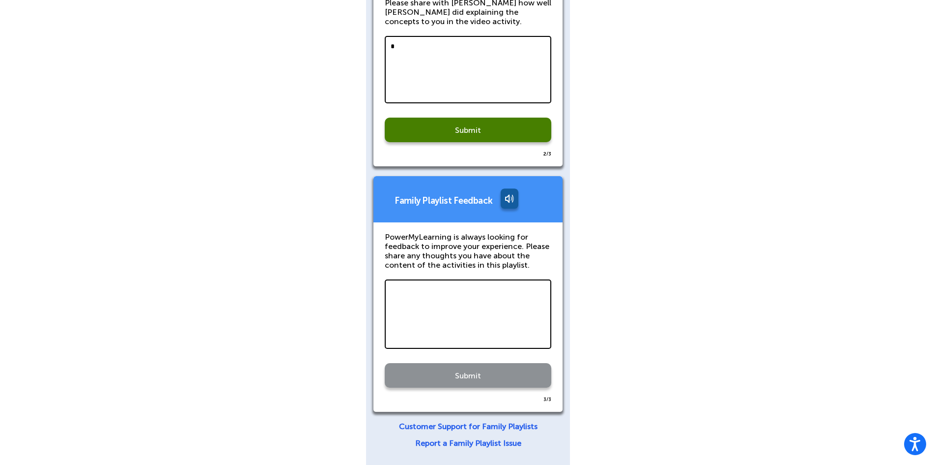
type textarea "*"
click at [418, 311] on textarea "*" at bounding box center [468, 313] width 167 height 69
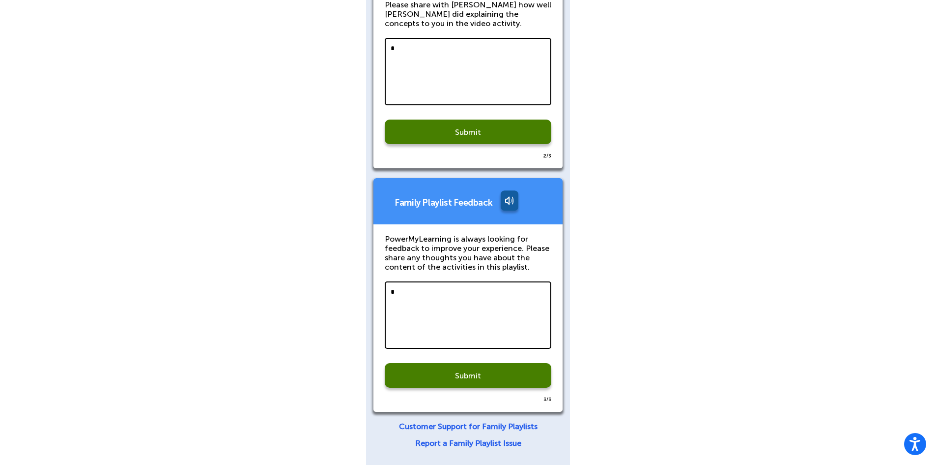
scroll to position [883, 0]
type textarea "*"
click at [424, 135] on link "Submit" at bounding box center [468, 131] width 167 height 25
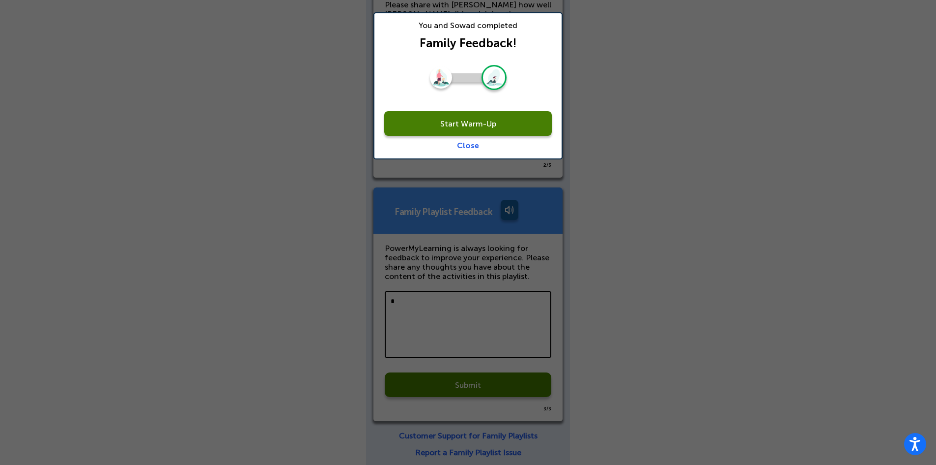
click at [482, 125] on link "Start Warm-Up" at bounding box center [468, 123] width 168 height 25
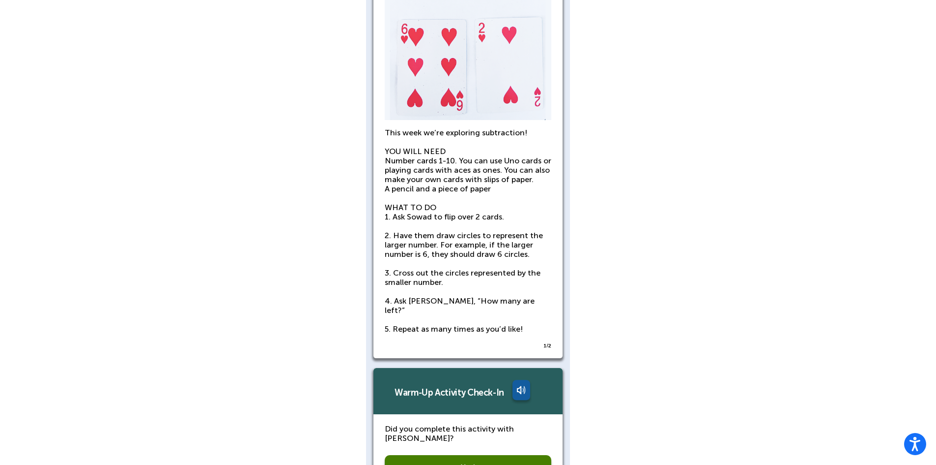
scroll to position [598, 0]
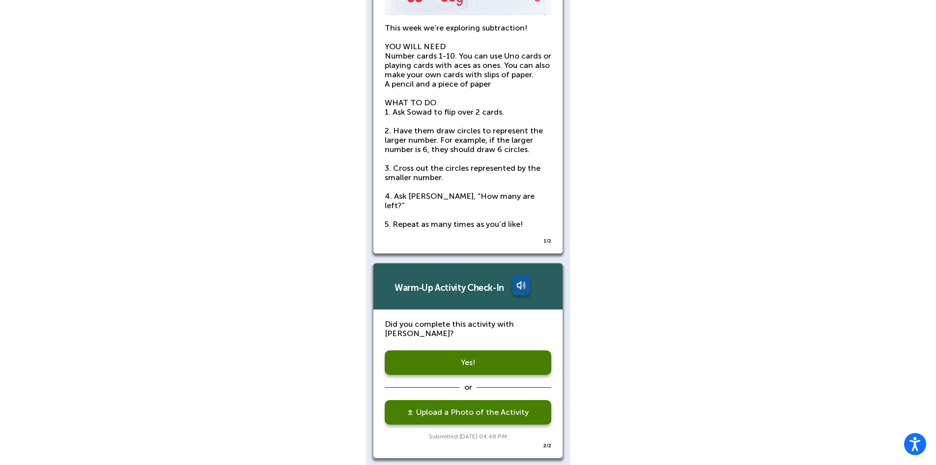
click at [487, 350] on link "Yes!" at bounding box center [468, 362] width 167 height 25
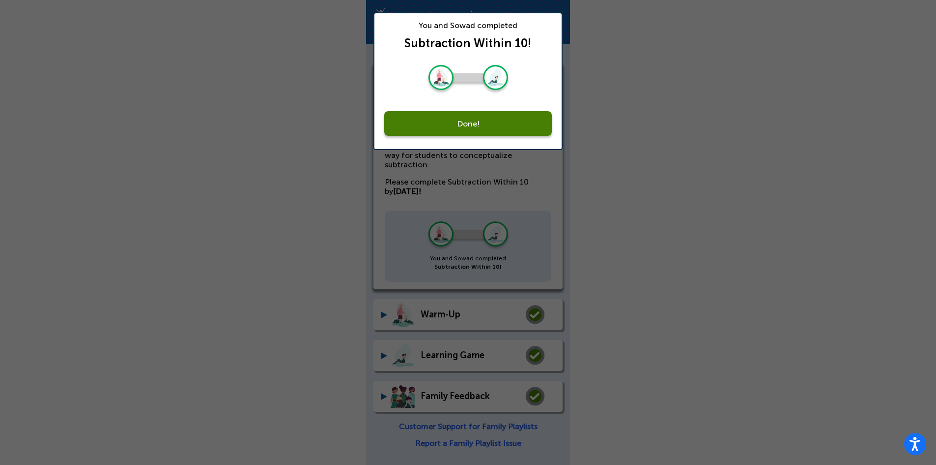
click at [457, 122] on span "Done!" at bounding box center [468, 123] width 23 height 9
